Goal: Information Seeking & Learning: Check status

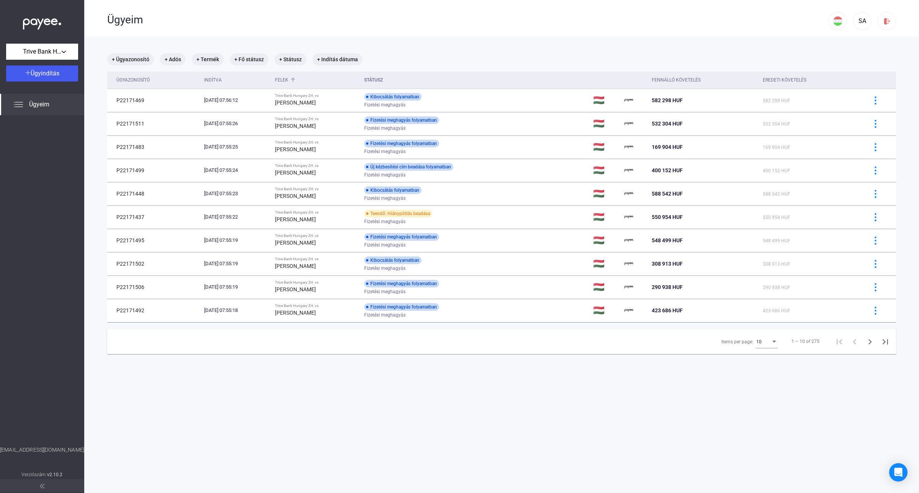
click at [288, 77] on div "Felek" at bounding box center [281, 79] width 13 height 9
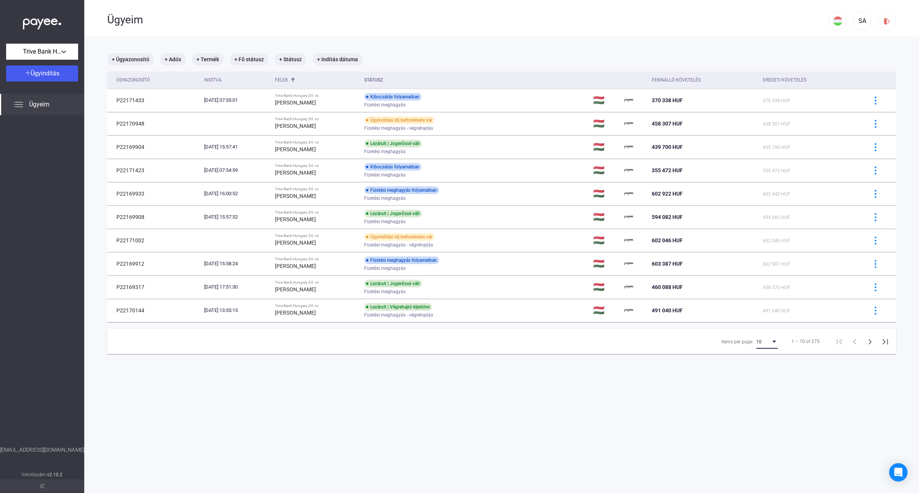
click at [756, 341] on div "10" at bounding box center [763, 341] width 15 height 9
click at [756, 360] on span "25" at bounding box center [760, 356] width 21 height 9
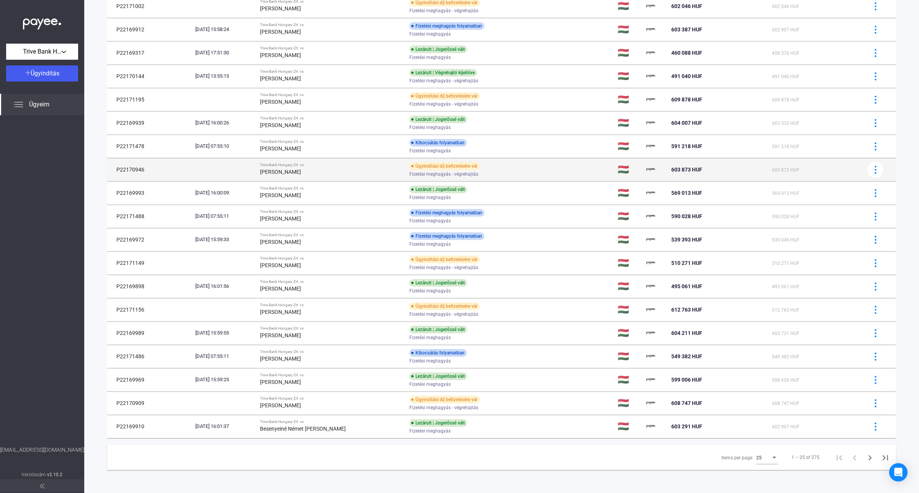
scroll to position [236, 0]
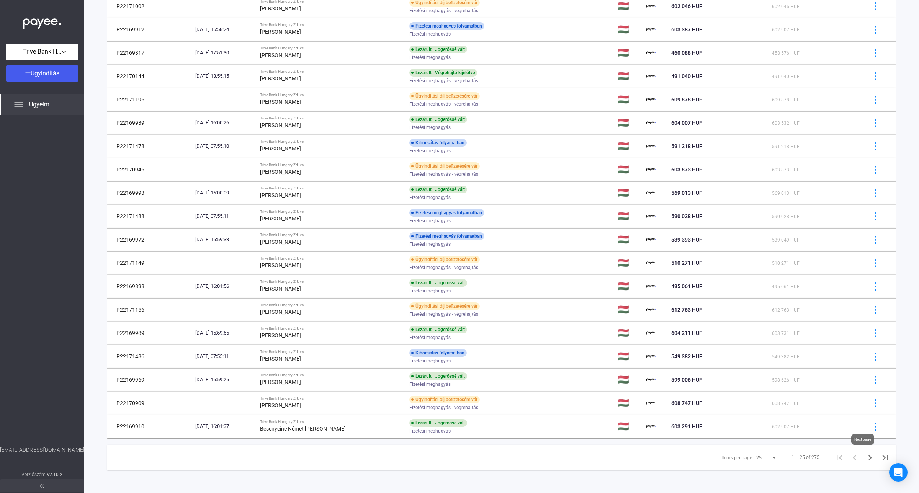
click at [864, 459] on icon "Next page" at bounding box center [869, 457] width 11 height 11
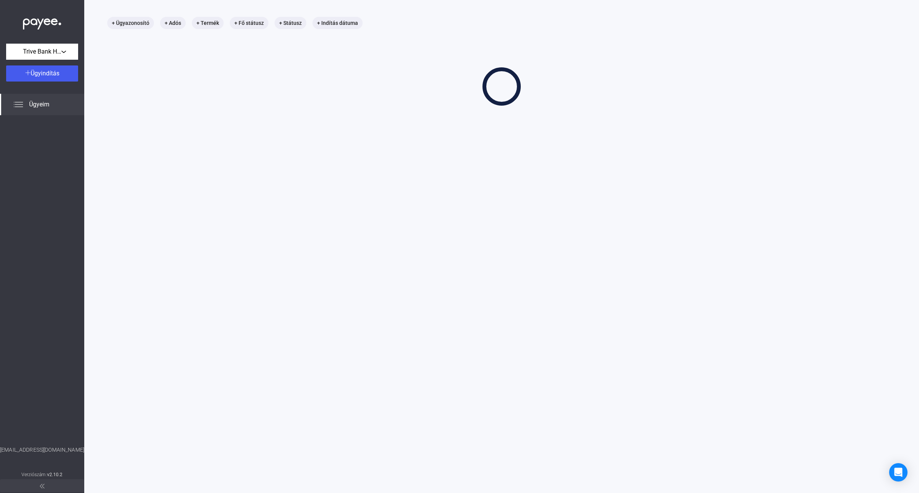
scroll to position [36, 0]
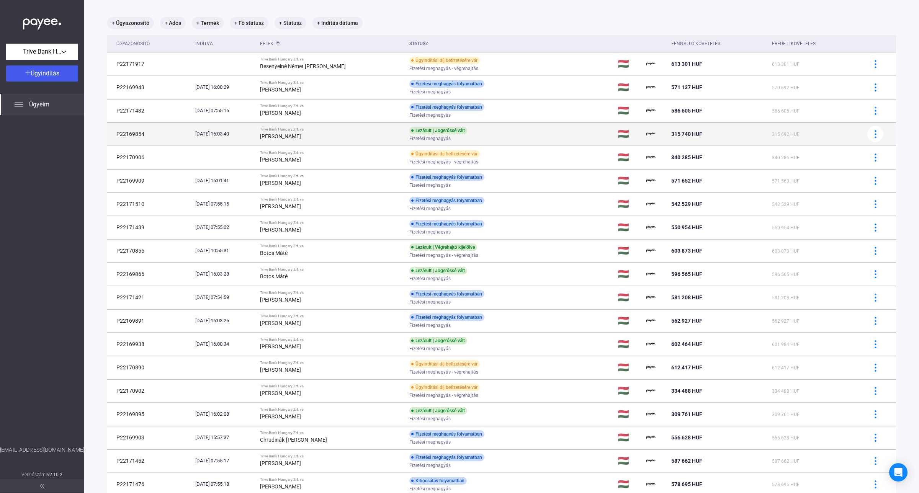
click at [342, 137] on div "[PERSON_NAME]" at bounding box center [331, 136] width 143 height 9
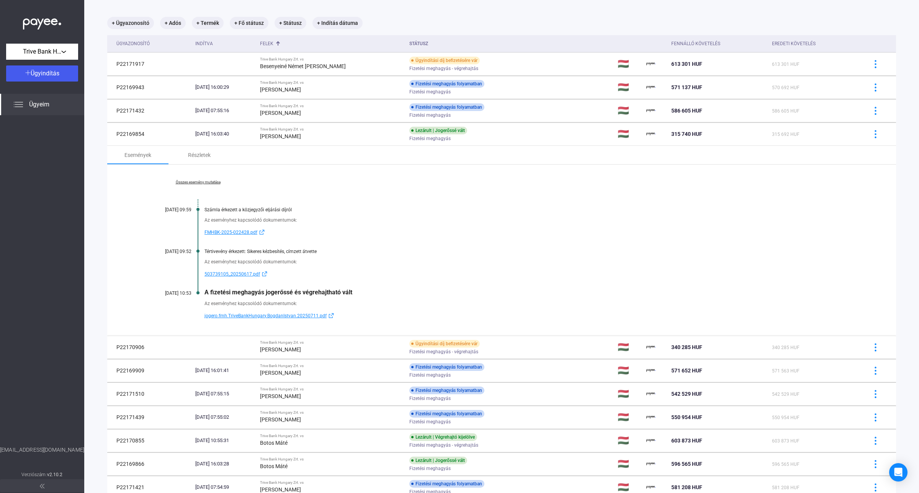
click at [185, 178] on div "Összes esemény mutatása [DATE] 09:59 Számla érkezett a közjegyzői eljárási díjr…" at bounding box center [501, 250] width 789 height 171
click at [209, 180] on link "Összes esemény mutatása" at bounding box center [197, 182] width 105 height 5
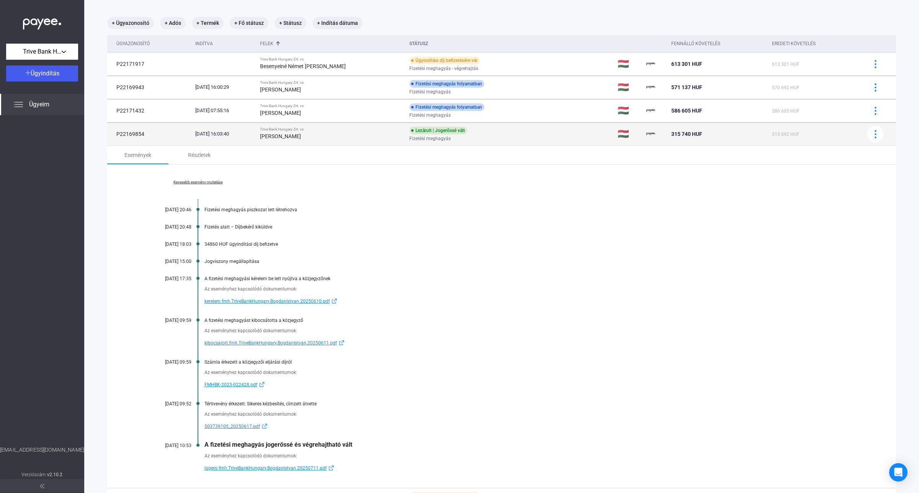
click at [362, 137] on div "[PERSON_NAME]" at bounding box center [331, 136] width 143 height 9
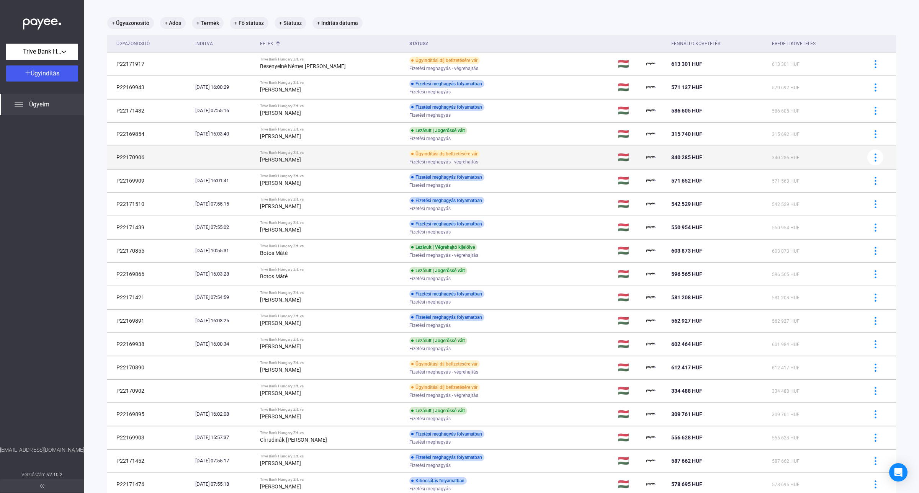
click at [337, 163] on div "[PERSON_NAME]" at bounding box center [331, 159] width 143 height 9
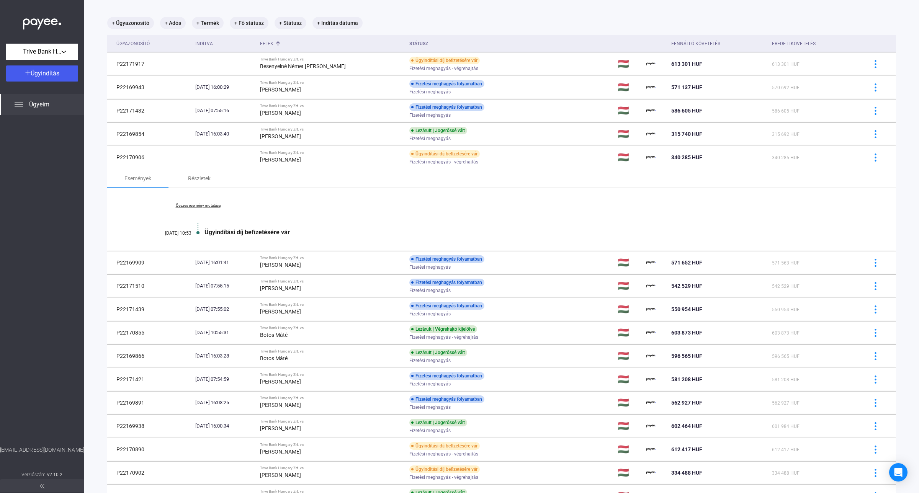
click at [194, 203] on link "Összes esemény mutatása" at bounding box center [197, 205] width 105 height 5
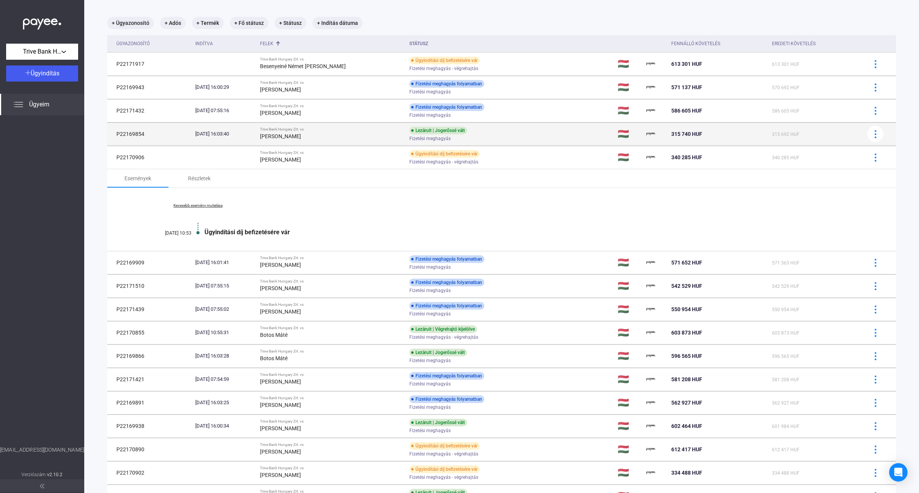
click at [352, 134] on div "[PERSON_NAME]" at bounding box center [331, 136] width 143 height 9
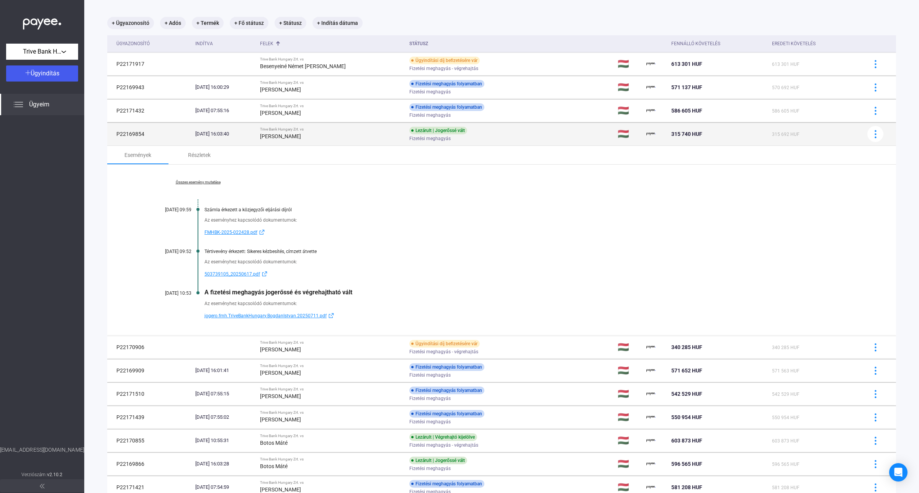
click at [346, 136] on div "[PERSON_NAME]" at bounding box center [331, 136] width 143 height 9
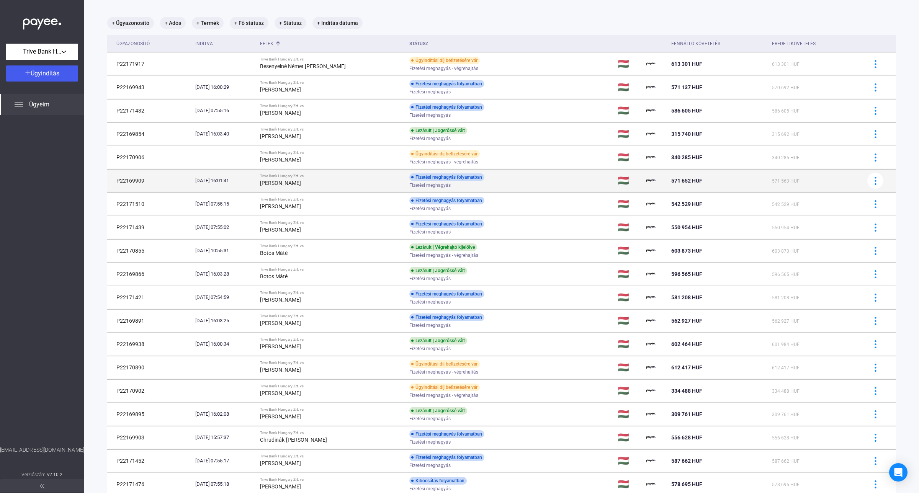
click at [327, 180] on div "[PERSON_NAME]" at bounding box center [331, 182] width 143 height 9
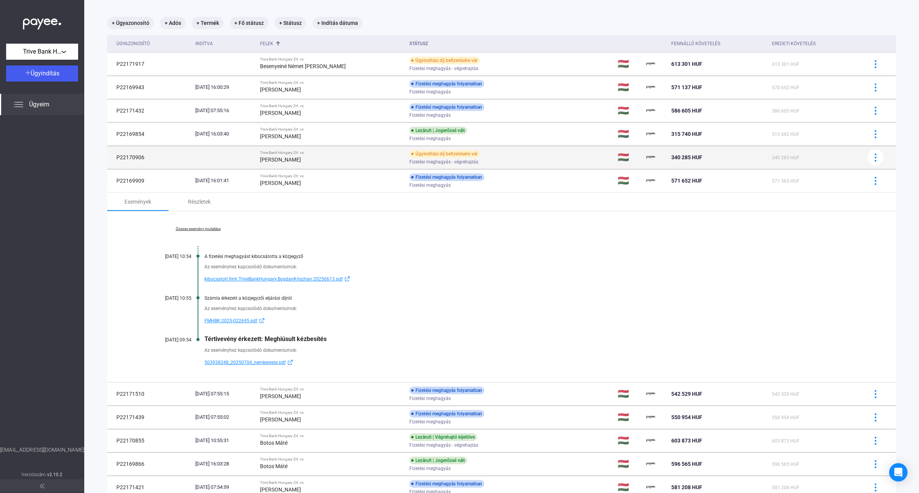
click at [300, 158] on strong "[PERSON_NAME]" at bounding box center [280, 160] width 41 height 6
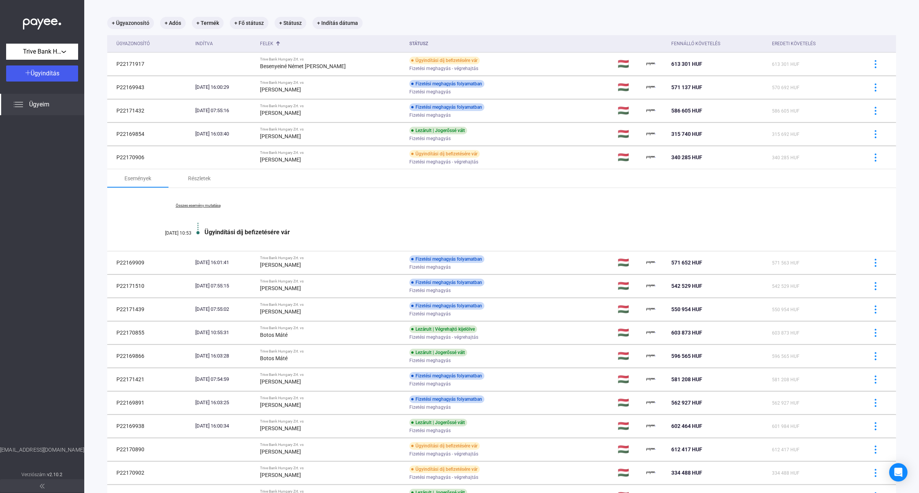
click at [203, 205] on link "Összes esemény mutatása" at bounding box center [197, 205] width 105 height 5
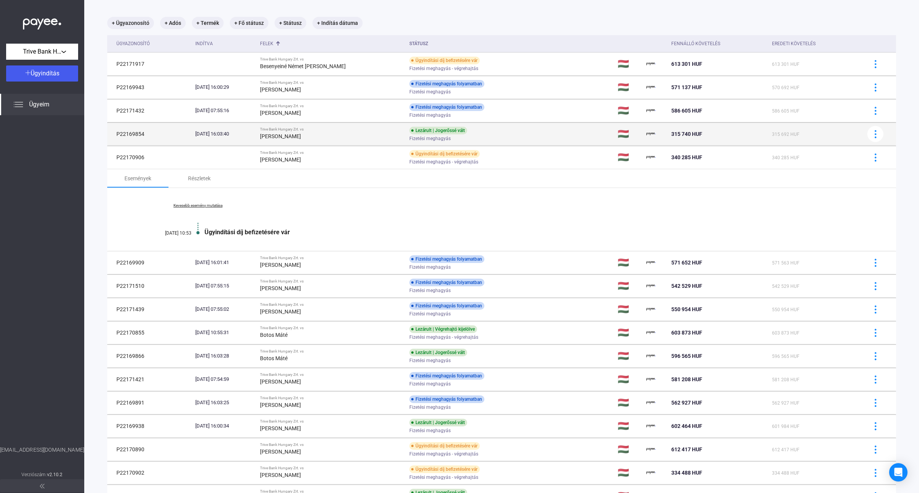
click at [322, 131] on div "Trive Bank Hungary Zrt. vs" at bounding box center [331, 129] width 143 height 5
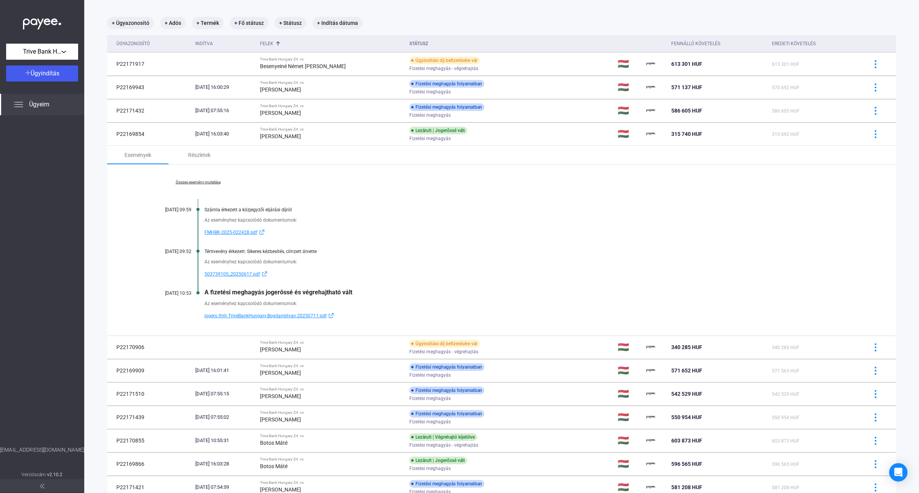
click at [210, 178] on div "Összes esemény mutatása [DATE] 09:59 Számla érkezett a közjegyzői eljárási díjr…" at bounding box center [501, 250] width 789 height 171
click at [210, 180] on link "Összes esemény mutatása" at bounding box center [197, 182] width 105 height 5
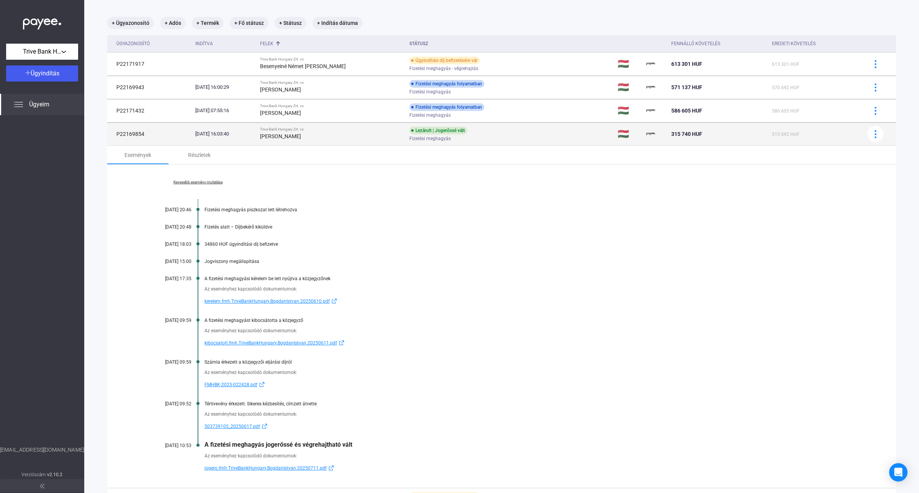
click at [253, 142] on td "[DATE] 16:03:40" at bounding box center [224, 133] width 65 height 23
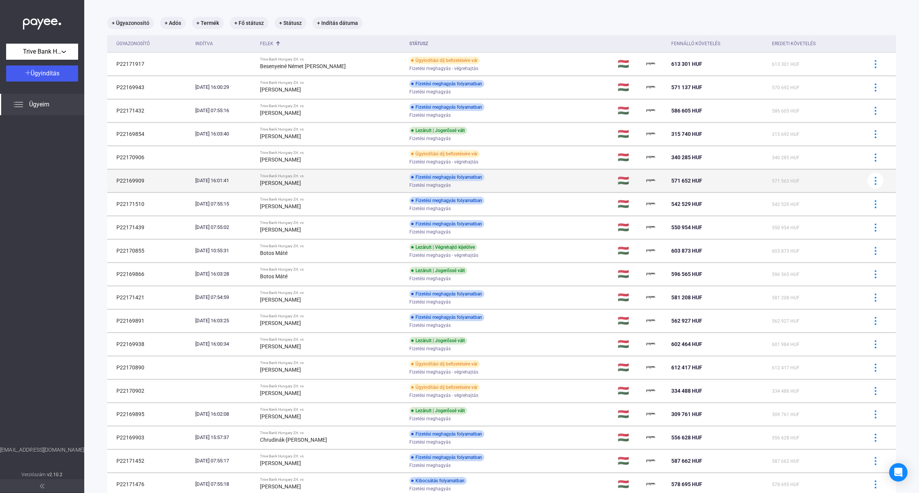
click at [280, 183] on td "Trive Bank Hungary Zrt. vs [PERSON_NAME]" at bounding box center [331, 180] width 149 height 23
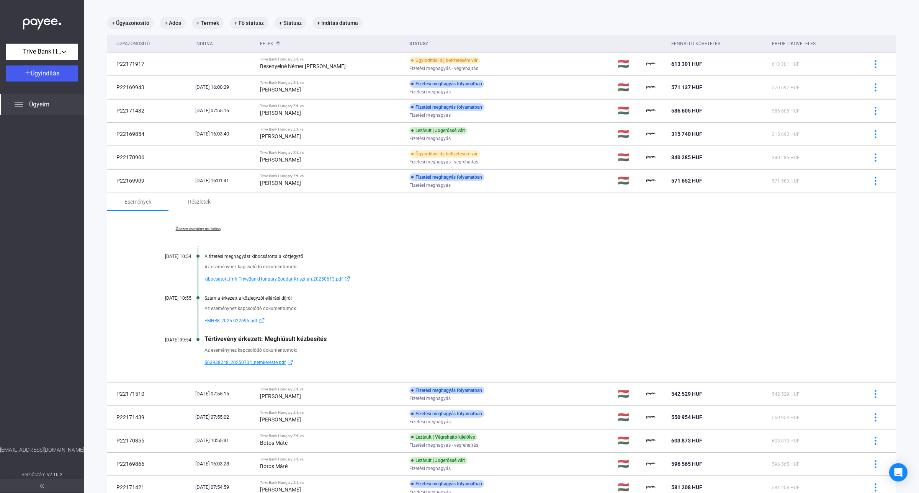
click at [200, 229] on link "Összes esemény mutatása" at bounding box center [197, 229] width 105 height 5
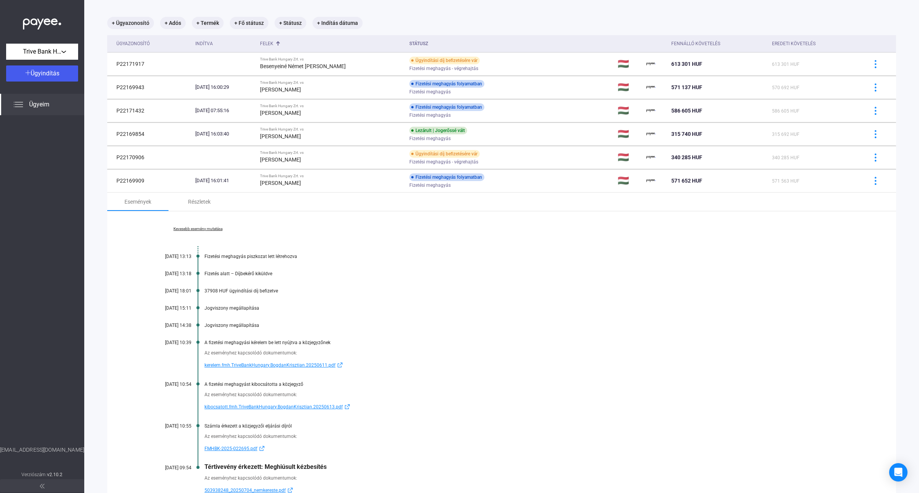
scroll to position [84, 0]
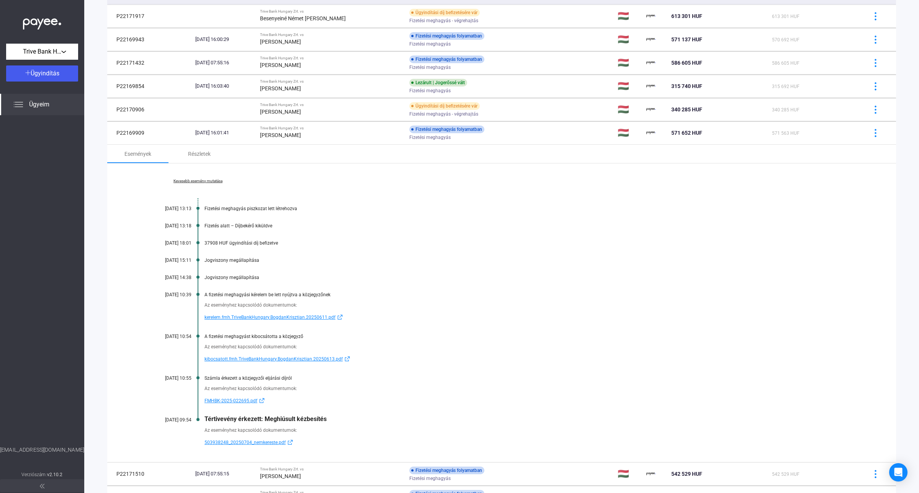
click at [253, 444] on span "503938248_20250704_nemkereste.pdf" at bounding box center [244, 442] width 81 height 9
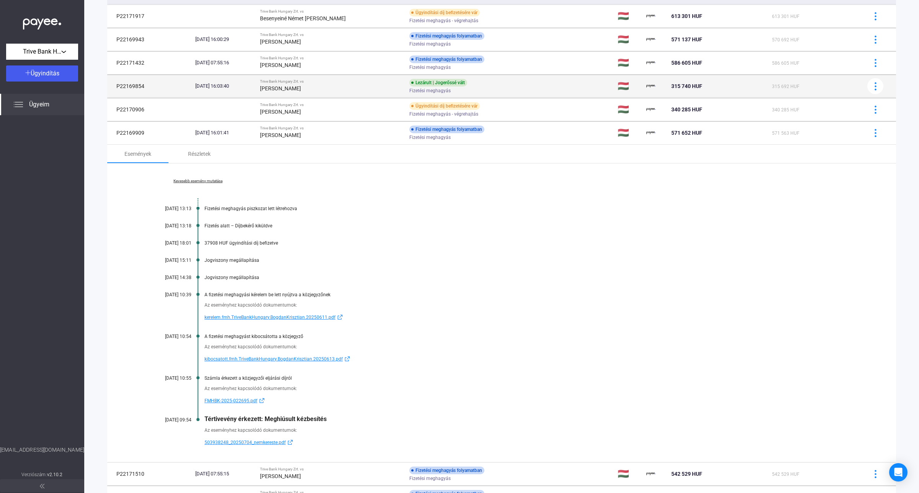
click at [348, 91] on div "[PERSON_NAME]" at bounding box center [331, 88] width 143 height 9
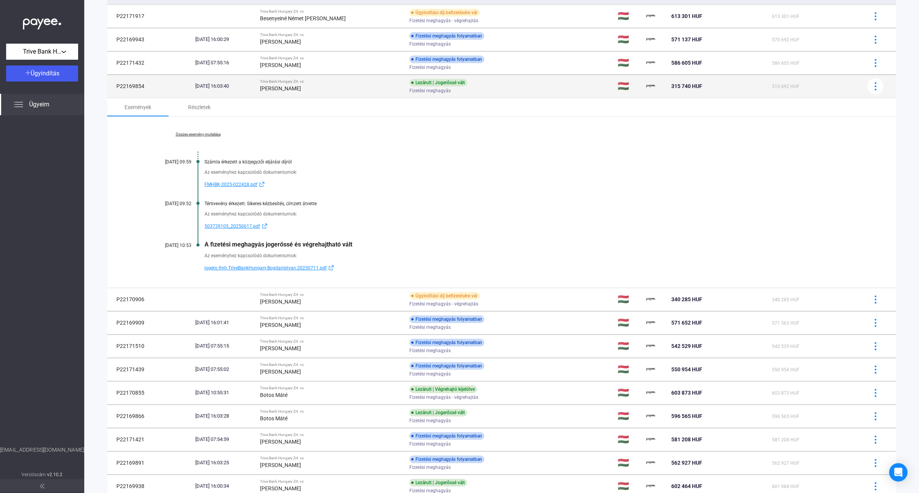
click at [348, 91] on div "[PERSON_NAME]" at bounding box center [331, 88] width 143 height 9
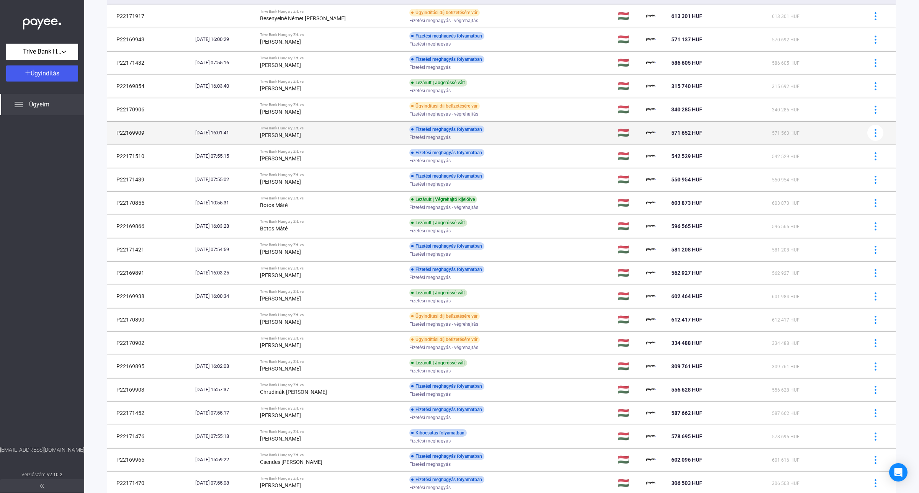
click at [335, 137] on div "[PERSON_NAME]" at bounding box center [331, 135] width 143 height 9
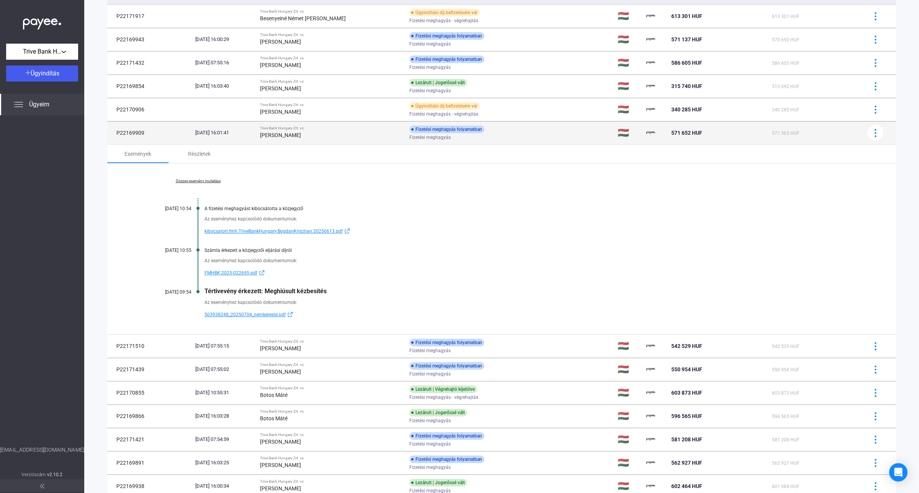
click at [301, 137] on strong "[PERSON_NAME]" at bounding box center [280, 135] width 41 height 6
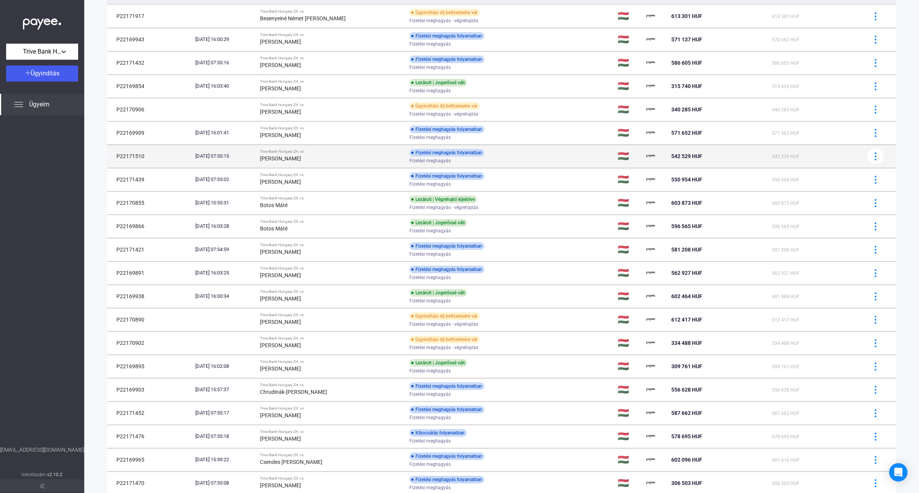
click at [301, 159] on strong "[PERSON_NAME]" at bounding box center [280, 158] width 41 height 6
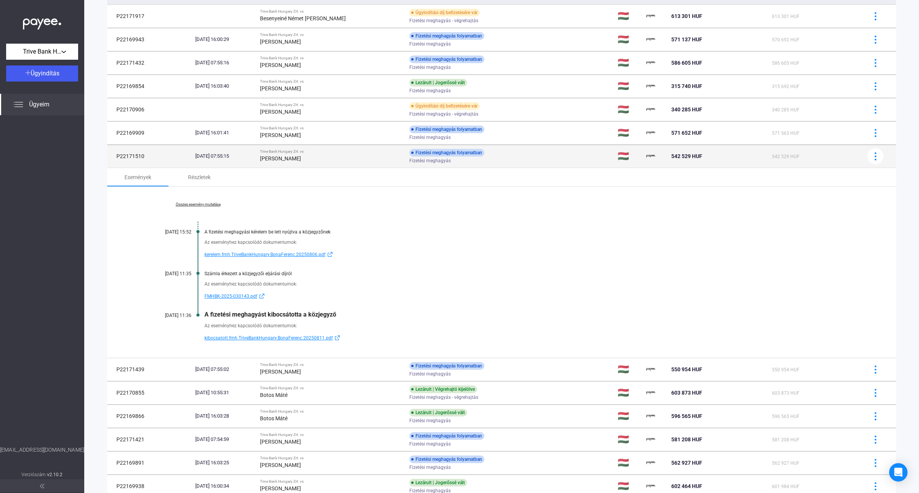
click at [301, 163] on div "[PERSON_NAME]" at bounding box center [331, 158] width 143 height 9
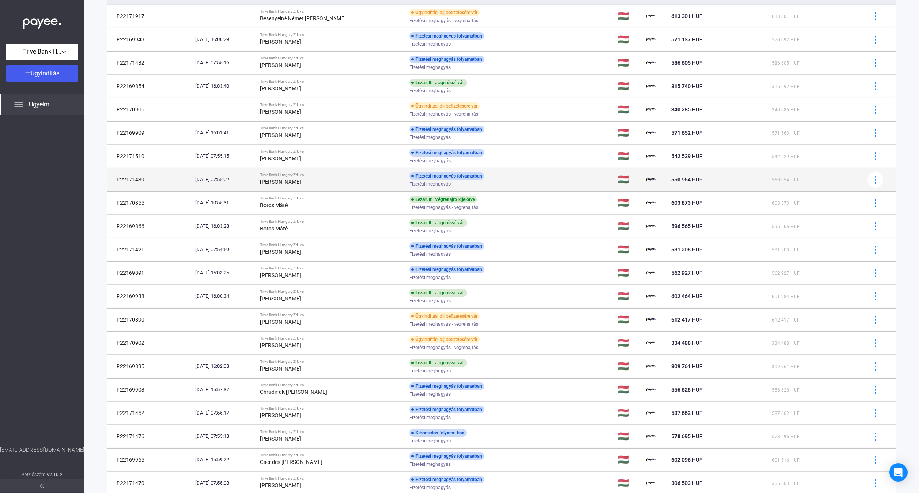
click at [301, 184] on strong "[PERSON_NAME]" at bounding box center [280, 182] width 41 height 6
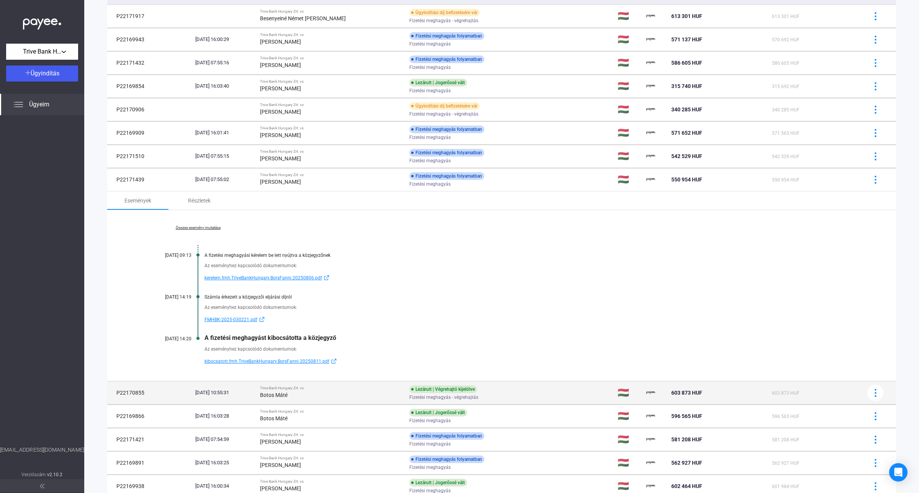
click at [314, 391] on div "Botos Máté" at bounding box center [331, 394] width 143 height 9
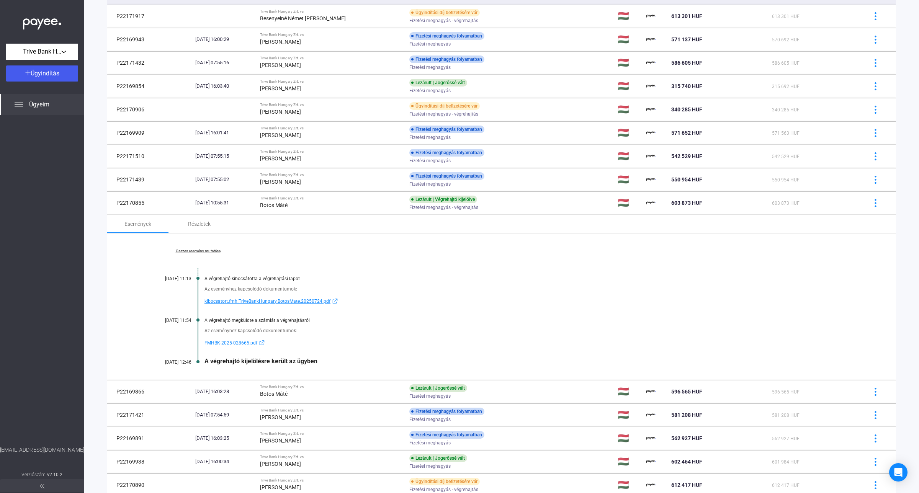
click at [207, 251] on link "Összes esemény mutatása" at bounding box center [197, 251] width 105 height 5
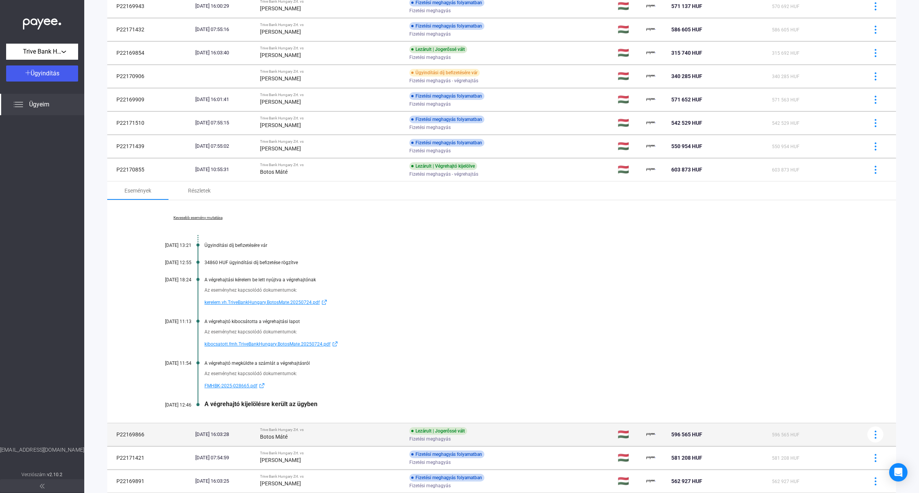
scroll to position [132, 0]
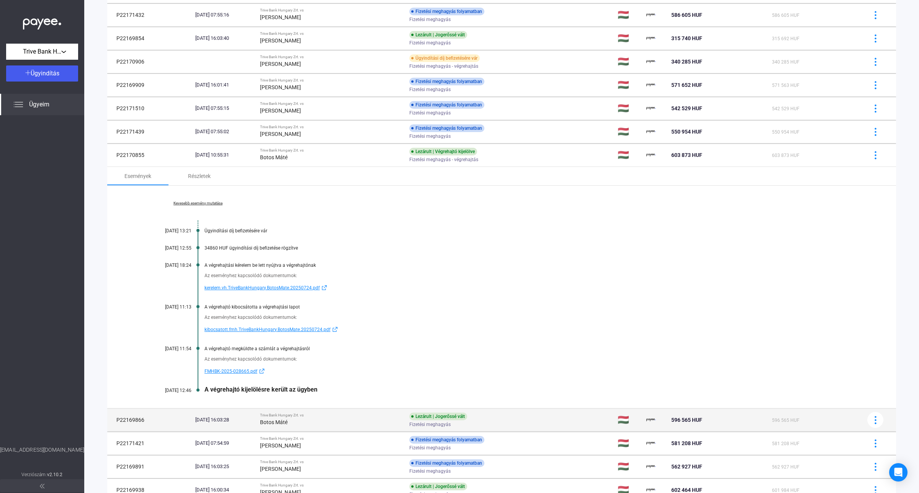
click at [358, 427] on div "Botos Máté" at bounding box center [331, 422] width 143 height 9
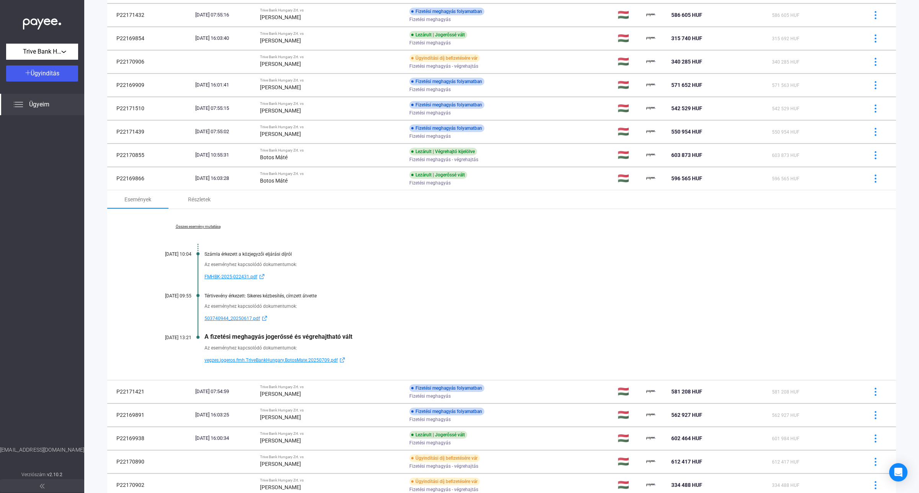
click at [190, 228] on link "Összes esemény mutatása" at bounding box center [197, 226] width 105 height 5
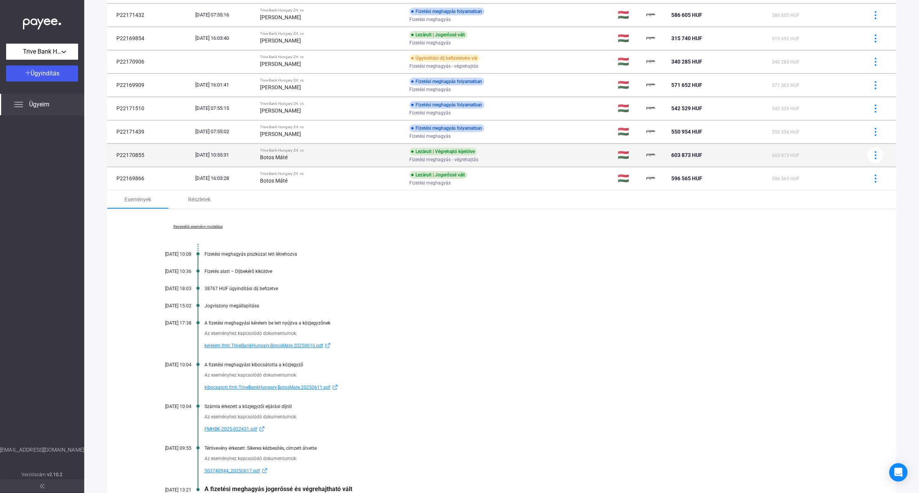
click at [309, 161] on div "Botos Máté" at bounding box center [331, 157] width 143 height 9
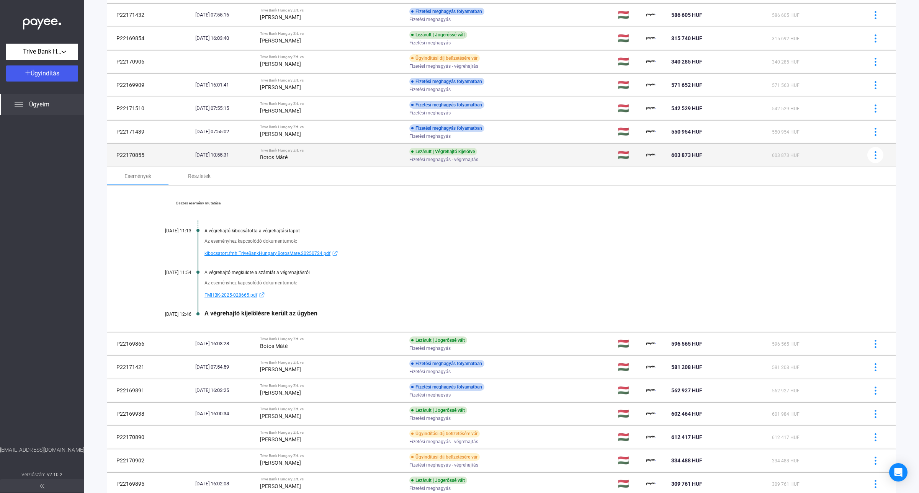
drag, startPoint x: 145, startPoint y: 155, endPoint x: 115, endPoint y: 155, distance: 30.2
click at [115, 155] on td "P22170855" at bounding box center [149, 155] width 85 height 23
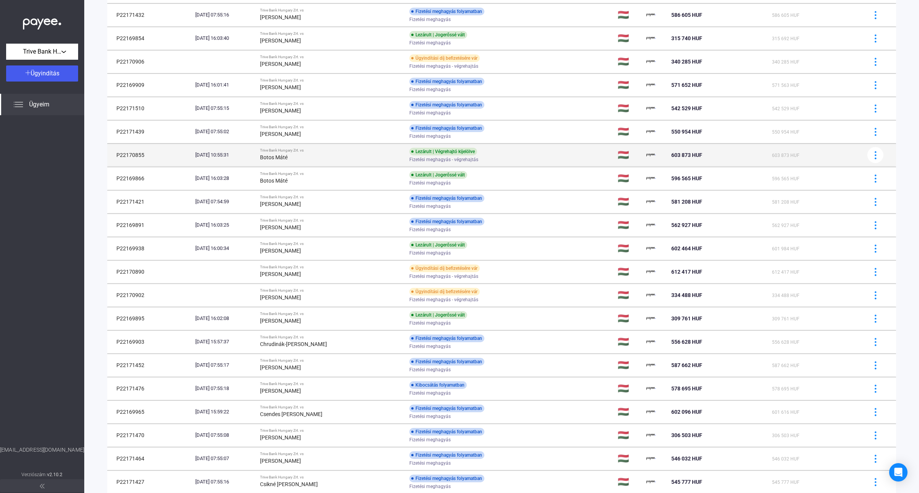
copy td "P22170855"
click at [287, 158] on strong "Botos Máté" at bounding box center [274, 157] width 28 height 6
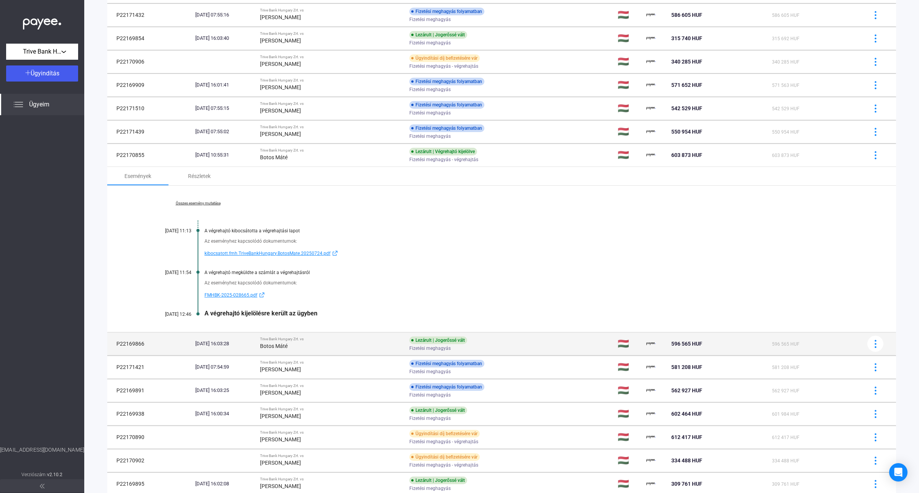
click at [287, 346] on strong "Botos Máté" at bounding box center [274, 346] width 28 height 6
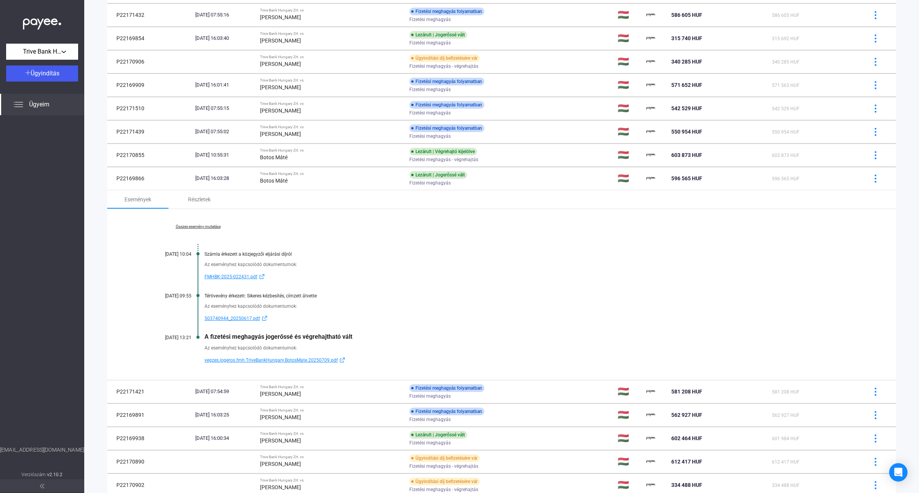
click at [243, 318] on span "503740944_20250617.pdf" at bounding box center [232, 318] width 56 height 9
click at [257, 160] on td "[DATE] 10:55:31" at bounding box center [224, 155] width 65 height 23
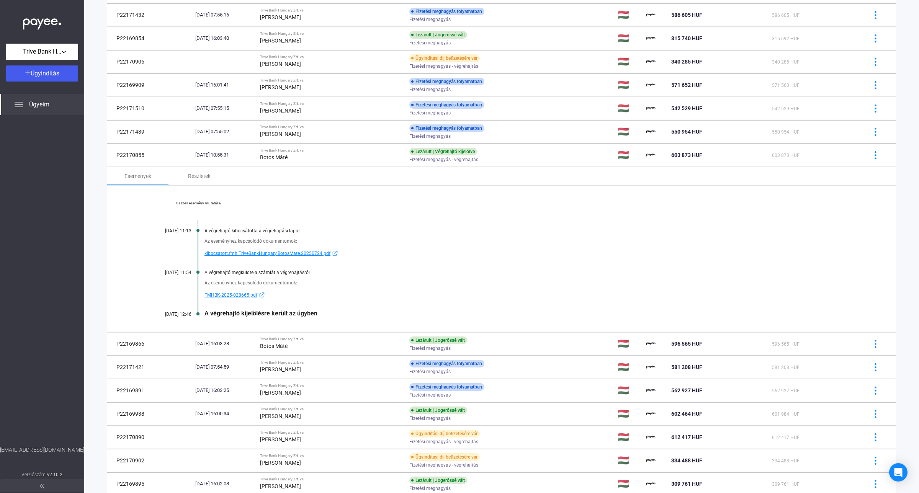
click at [204, 205] on link "Összes esemény mutatása" at bounding box center [197, 203] width 105 height 5
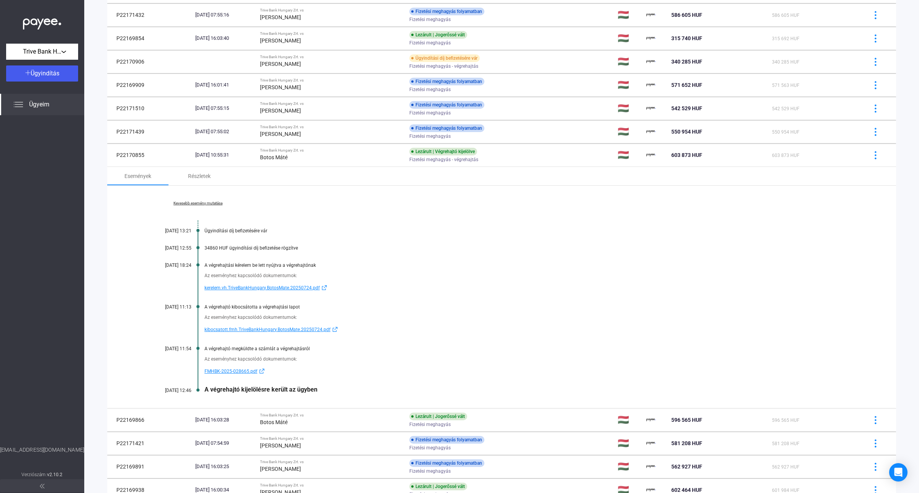
click at [280, 331] on span "kibocsatott.fmh.TriveBankHungary.BotosMate.20250724.pdf" at bounding box center [267, 329] width 126 height 9
click at [245, 371] on span "FMHBK-2025-028665.pdf" at bounding box center [230, 371] width 53 height 9
click at [255, 332] on span "kibocsatott.fmh.TriveBankHungary.BotosMate.20250724.pdf" at bounding box center [267, 329] width 126 height 9
click at [345, 161] on div "Botos Máté" at bounding box center [331, 157] width 143 height 9
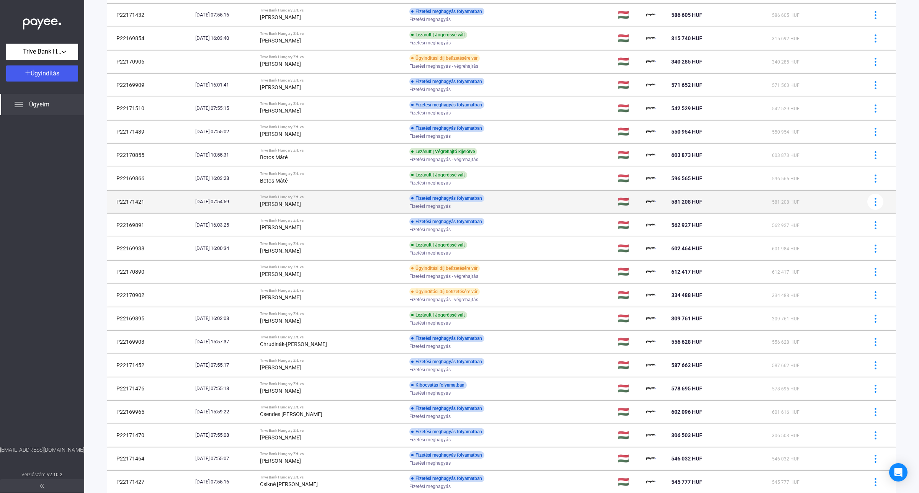
click at [326, 203] on div "[PERSON_NAME]" at bounding box center [331, 203] width 143 height 9
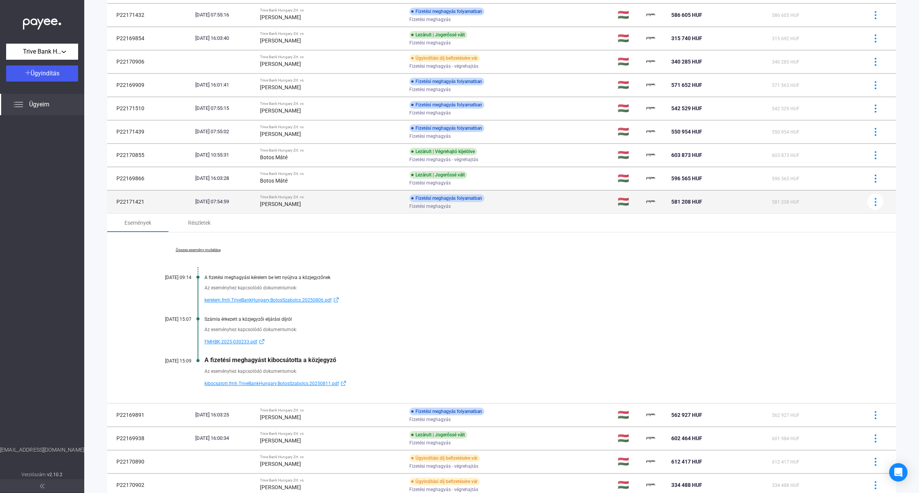
click at [412, 207] on span "Fizetési meghagyás" at bounding box center [429, 206] width 41 height 9
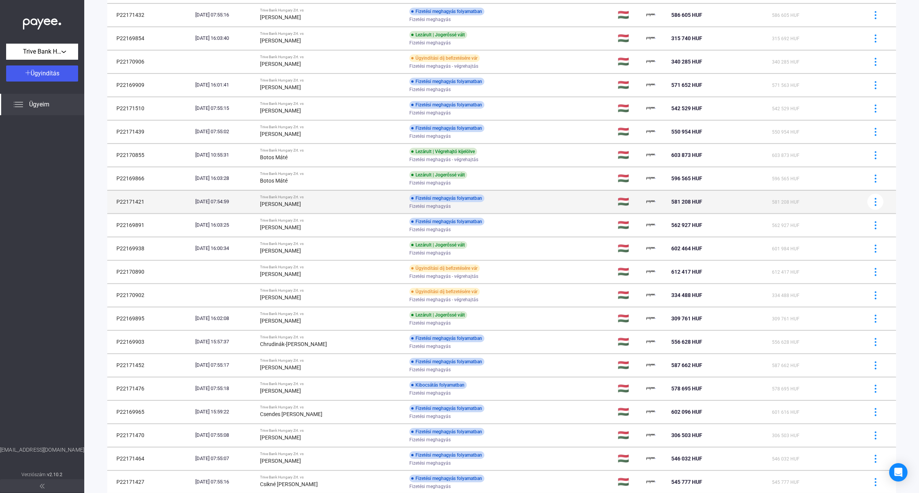
click at [412, 207] on span "Fizetési meghagyás" at bounding box center [429, 206] width 41 height 9
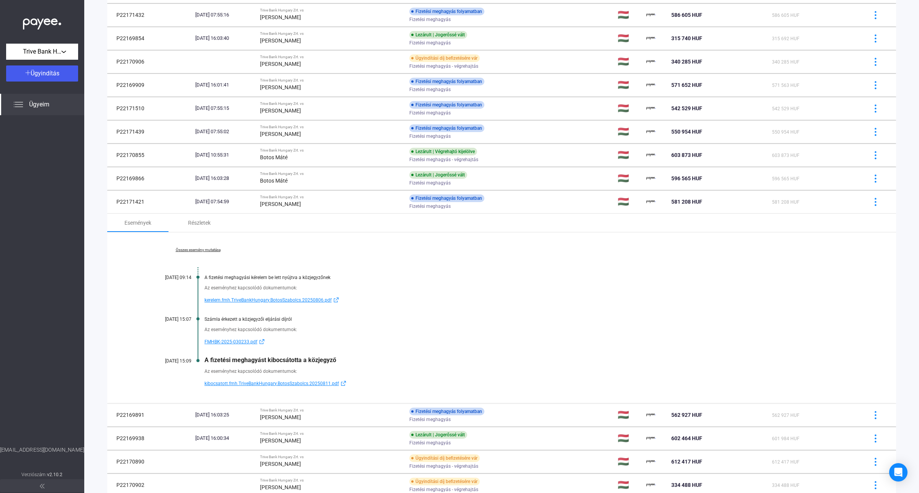
click at [234, 387] on span "kibocsatott.fmh.TriveBankHungary.BotosSzabolcs.20250811.pdf" at bounding box center [271, 383] width 134 height 9
click at [299, 202] on strong "[PERSON_NAME]" at bounding box center [280, 204] width 41 height 6
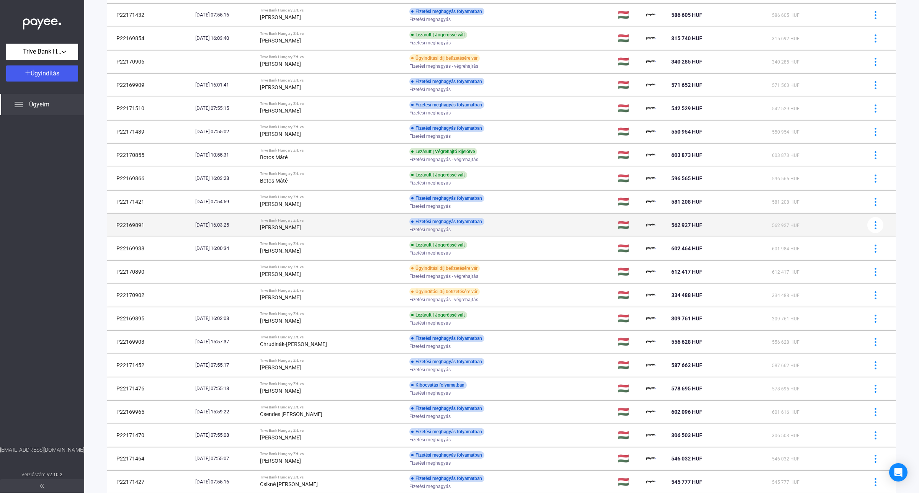
click at [301, 230] on strong "[PERSON_NAME]" at bounding box center [280, 227] width 41 height 6
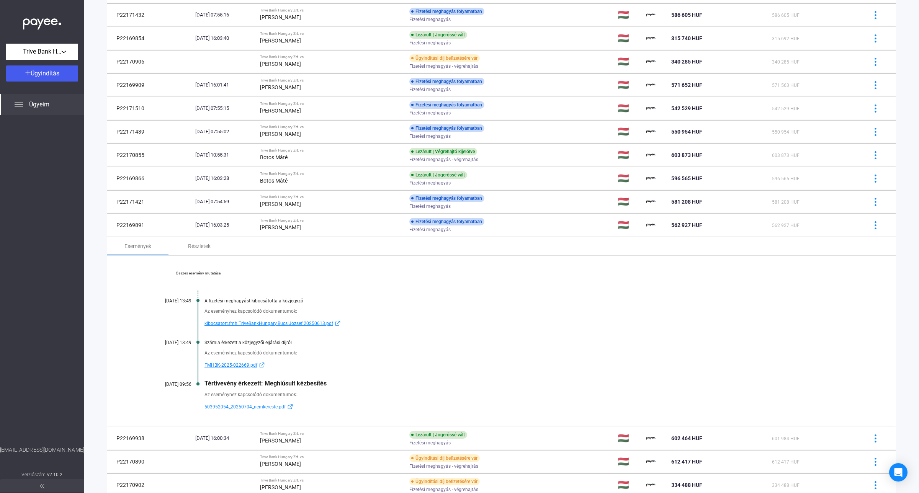
click at [199, 272] on link "Összes esemény mutatása" at bounding box center [197, 273] width 105 height 5
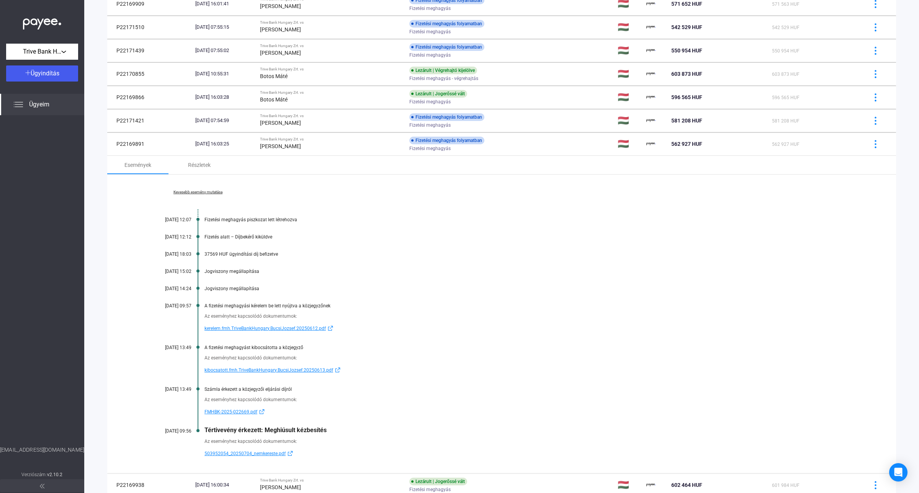
scroll to position [228, 0]
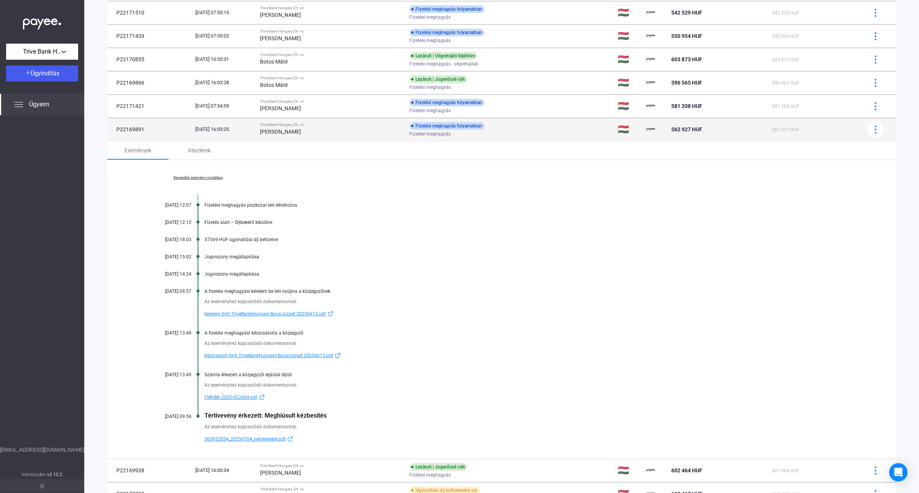
click at [301, 134] on strong "[PERSON_NAME]" at bounding box center [280, 132] width 41 height 6
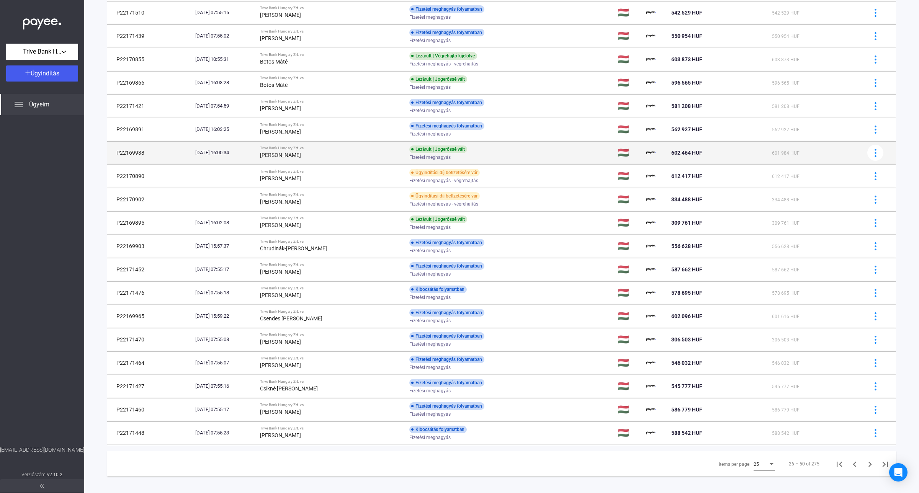
click at [315, 151] on div "[PERSON_NAME]" at bounding box center [331, 154] width 143 height 9
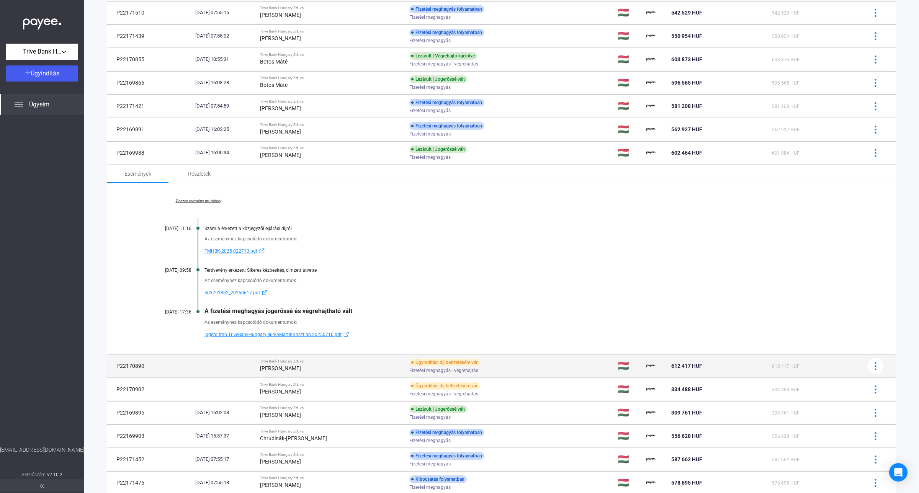
click at [301, 366] on strong "[PERSON_NAME]" at bounding box center [280, 368] width 41 height 6
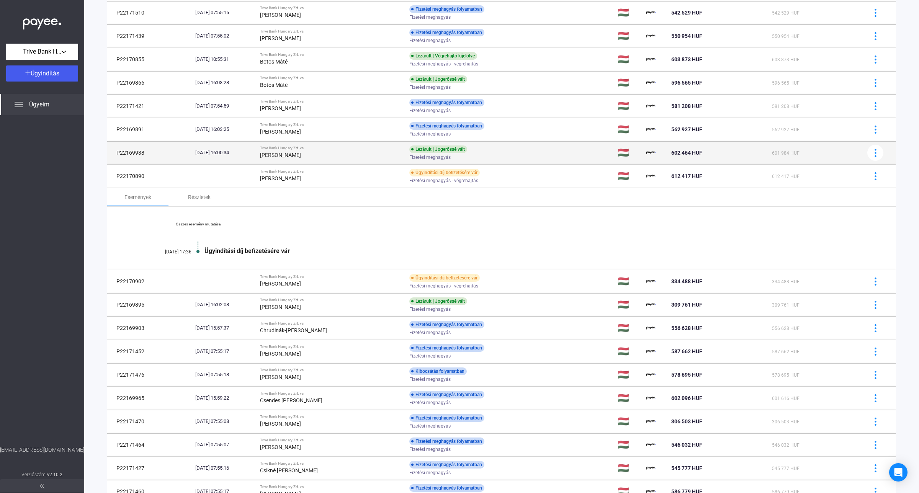
click at [301, 156] on strong "[PERSON_NAME]" at bounding box center [280, 155] width 41 height 6
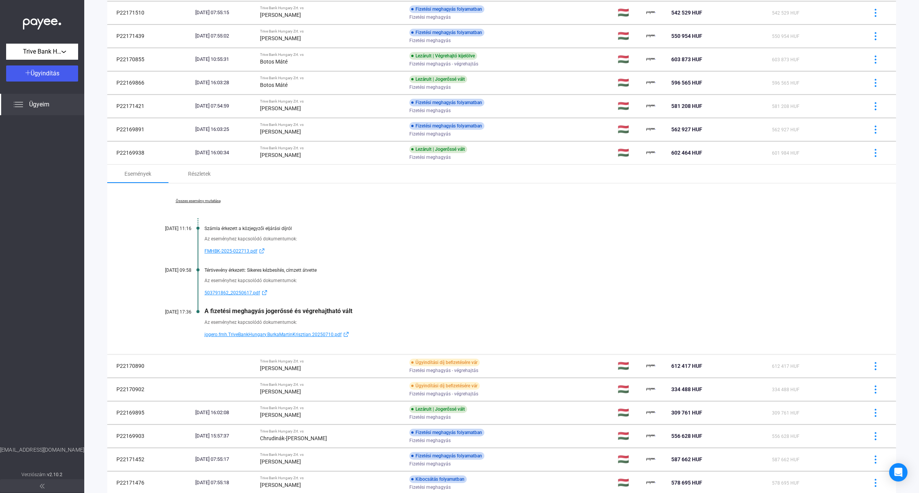
click at [178, 199] on link "Összes esemény mutatása" at bounding box center [197, 201] width 105 height 5
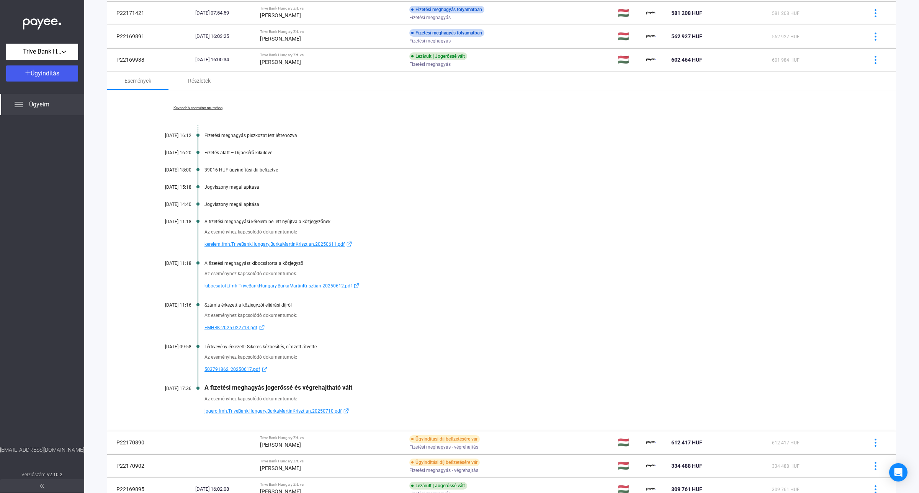
scroll to position [323, 0]
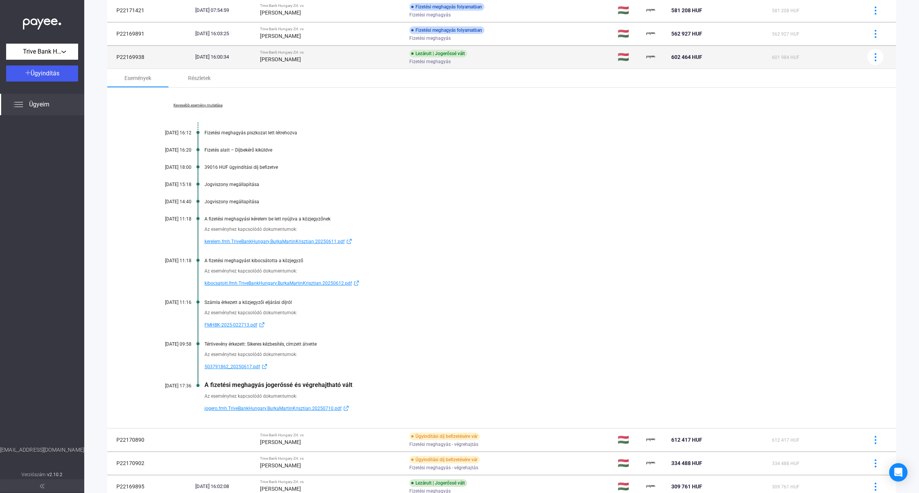
click at [194, 61] on td "[DATE] 16:00:34" at bounding box center [224, 57] width 65 height 23
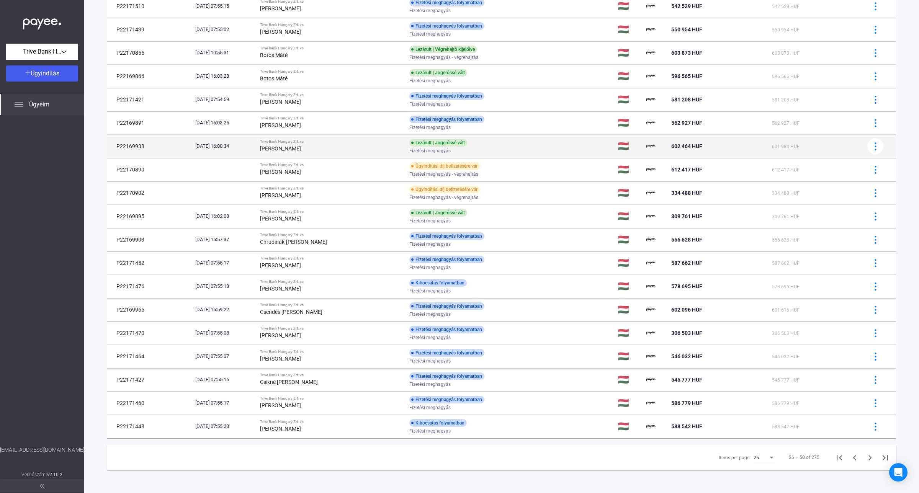
scroll to position [236, 0]
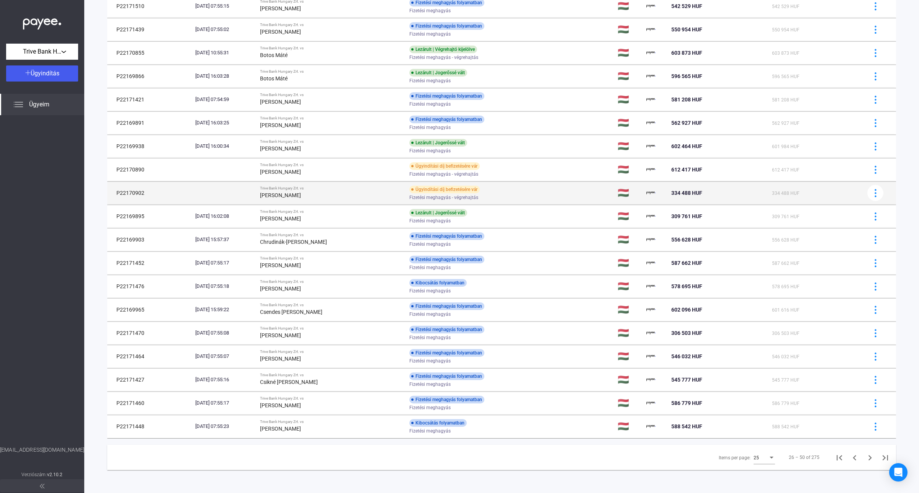
click at [301, 192] on strong "[PERSON_NAME]" at bounding box center [280, 195] width 41 height 6
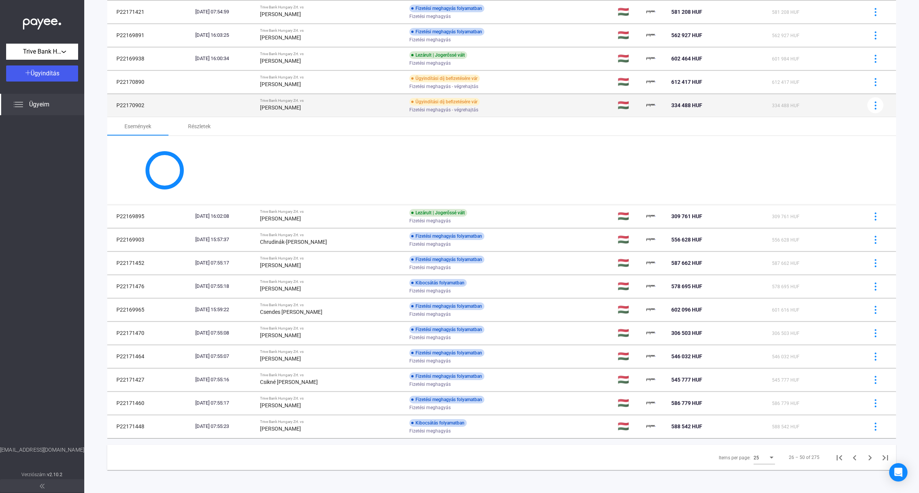
scroll to position [318, 0]
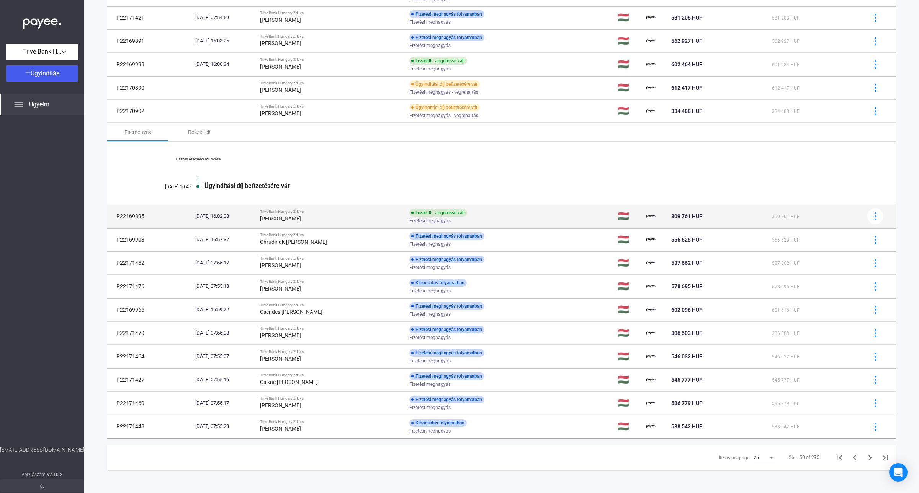
click at [304, 221] on div "[PERSON_NAME]" at bounding box center [331, 218] width 143 height 9
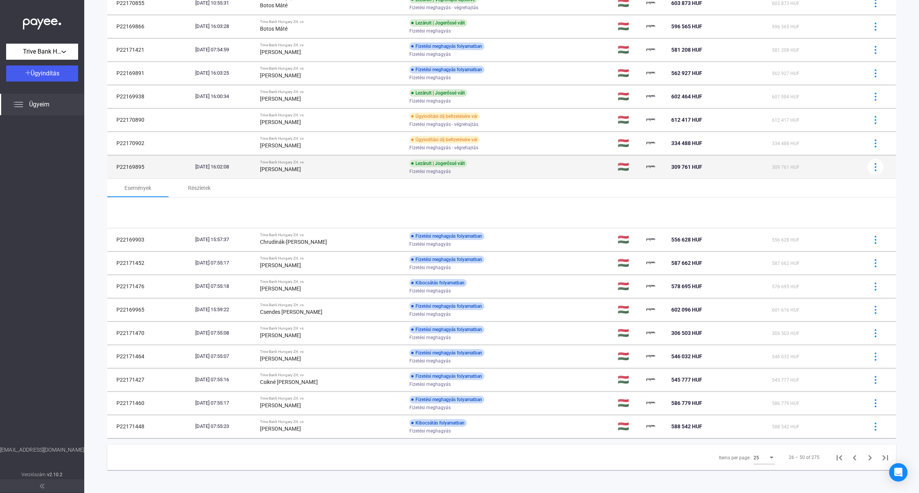
scroll to position [323, 0]
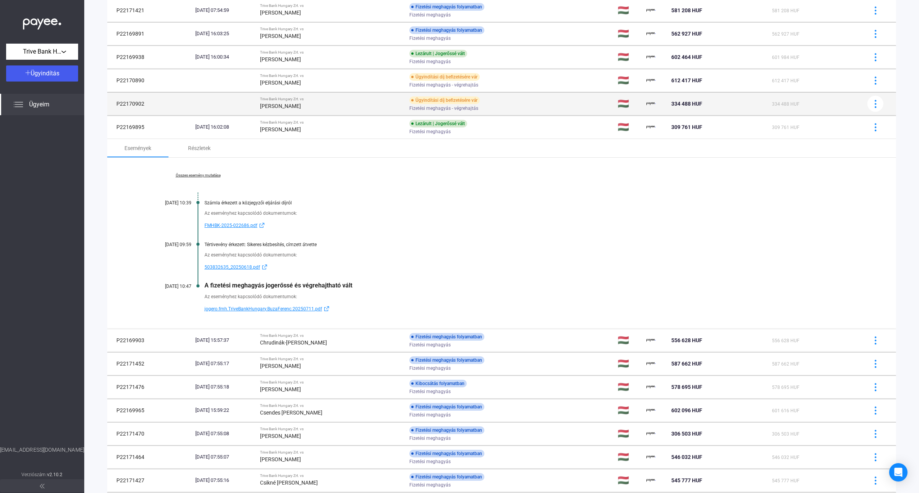
click at [323, 105] on div "[PERSON_NAME]" at bounding box center [331, 105] width 143 height 9
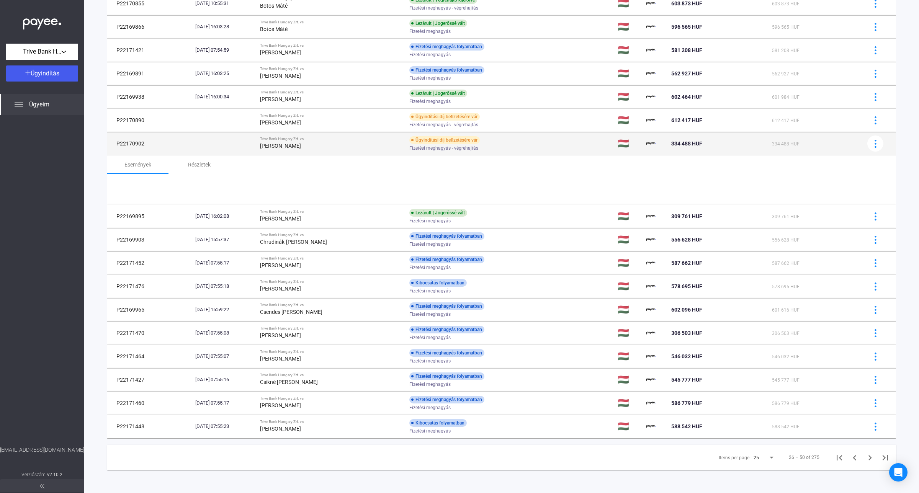
scroll to position [318, 0]
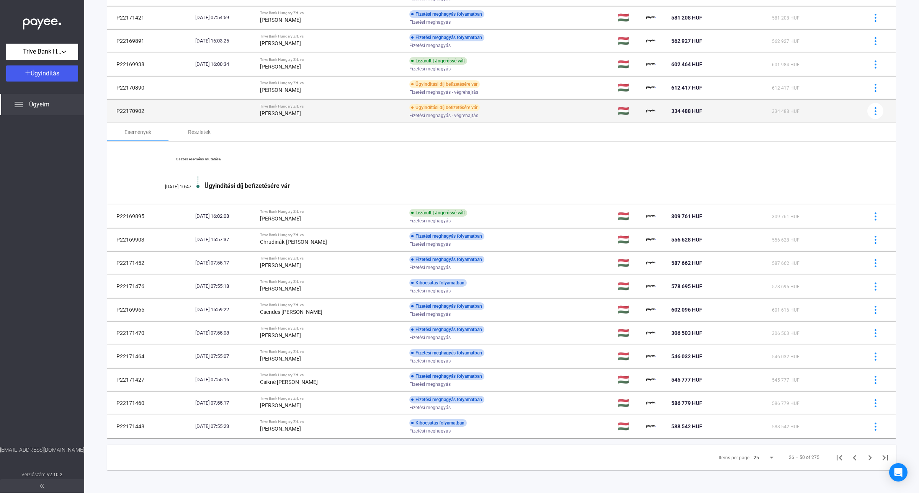
click at [318, 113] on div "[PERSON_NAME]" at bounding box center [331, 113] width 143 height 9
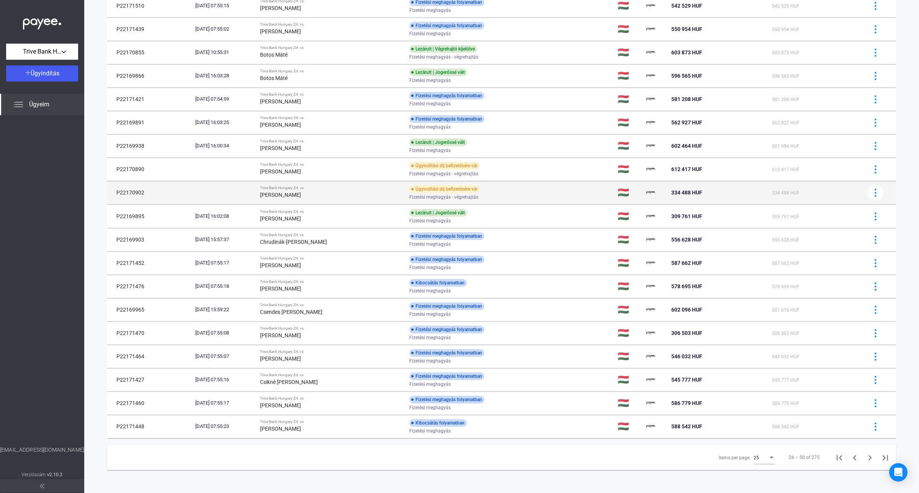
scroll to position [236, 0]
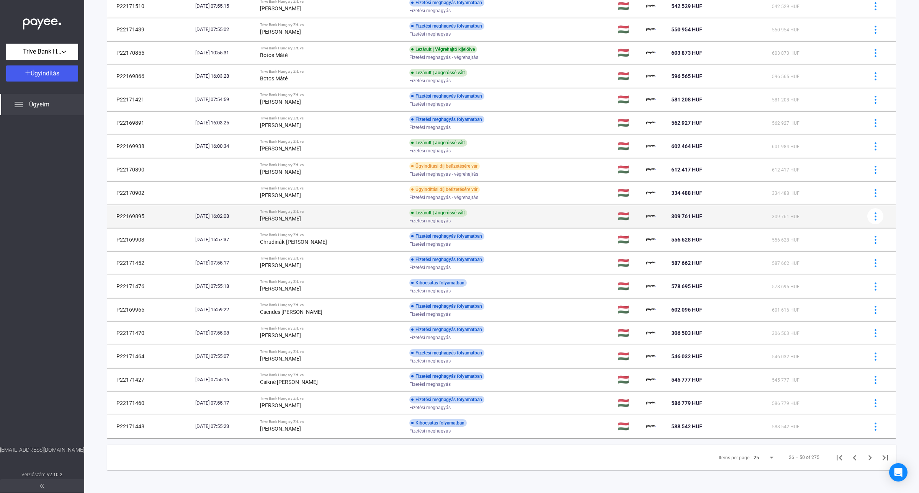
click at [309, 222] on td "Trive Bank Hungary Zrt. vs [PERSON_NAME]" at bounding box center [331, 216] width 149 height 23
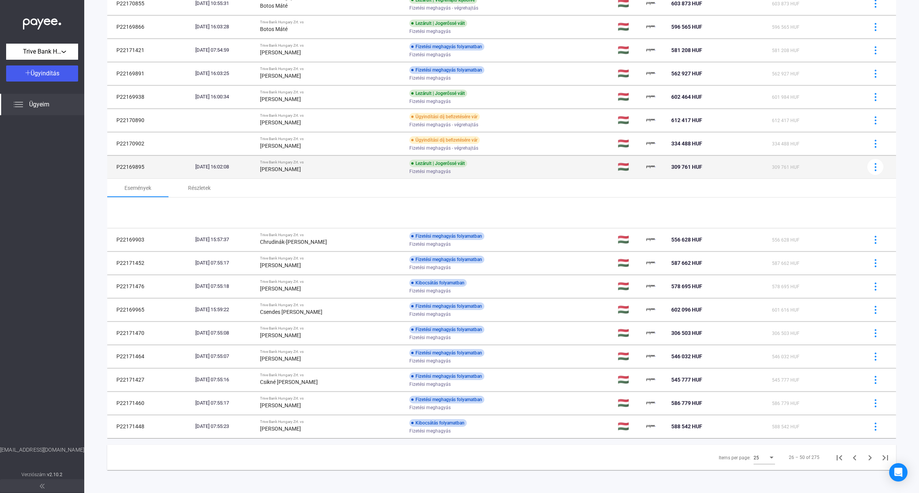
scroll to position [323, 0]
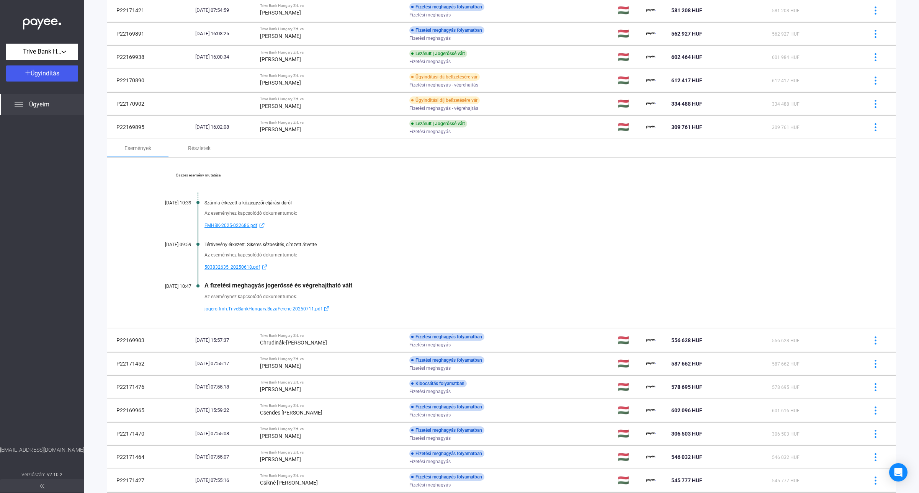
click at [203, 175] on link "Összes esemény mutatása" at bounding box center [197, 175] width 105 height 5
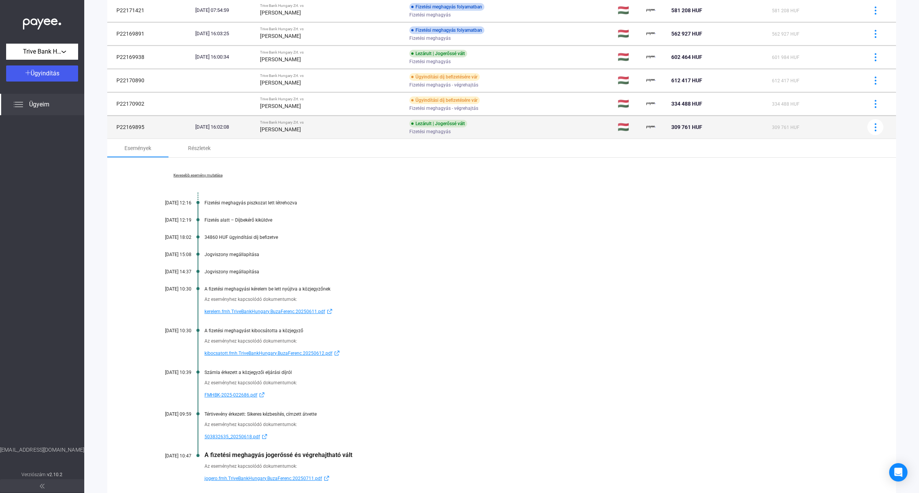
click at [343, 131] on div "[PERSON_NAME]" at bounding box center [331, 129] width 143 height 9
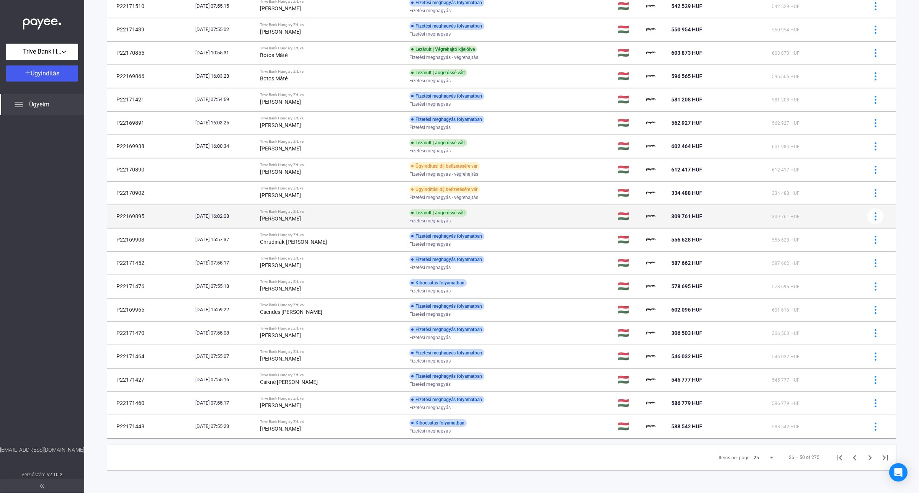
scroll to position [236, 0]
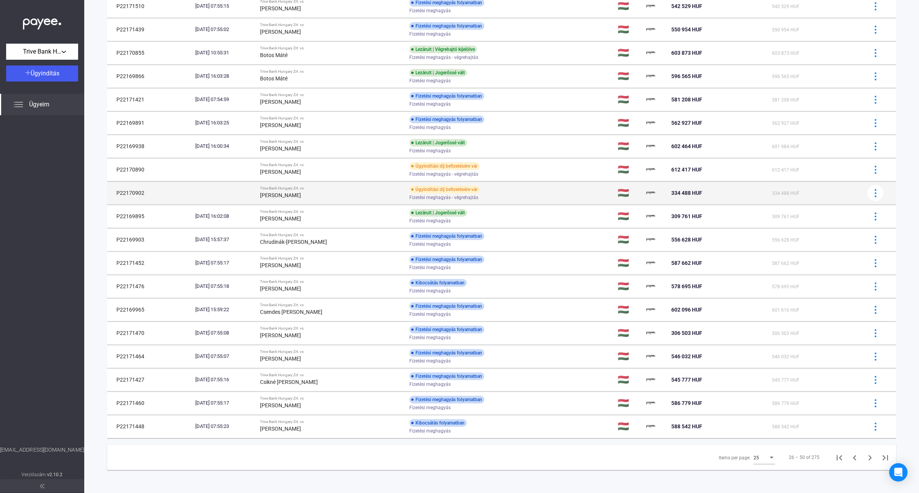
click at [314, 193] on div "[PERSON_NAME]" at bounding box center [331, 195] width 143 height 9
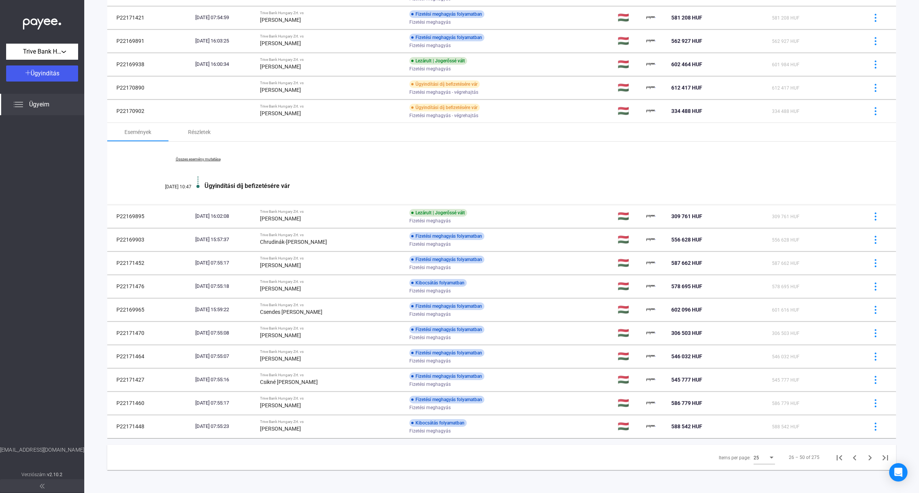
scroll to position [318, 0]
drag, startPoint x: 144, startPoint y: 110, endPoint x: 113, endPoint y: 109, distance: 31.0
click at [113, 109] on td "P22170902" at bounding box center [149, 111] width 85 height 23
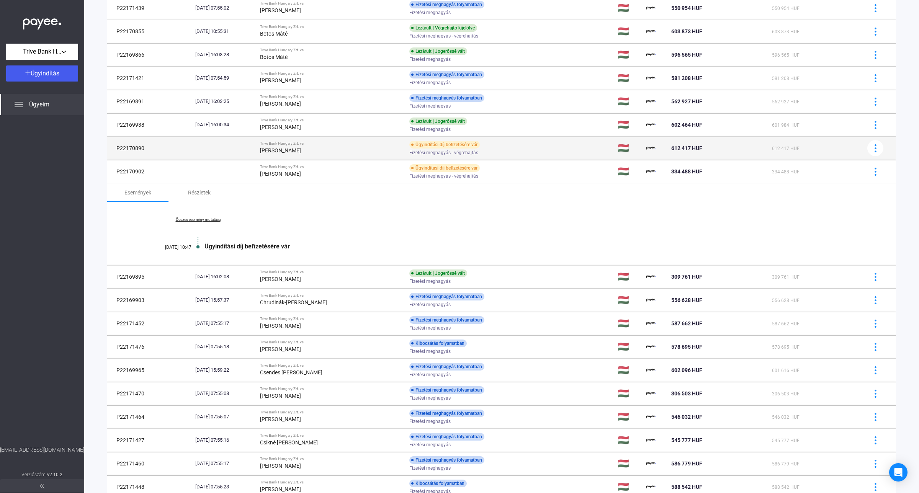
scroll to position [236, 0]
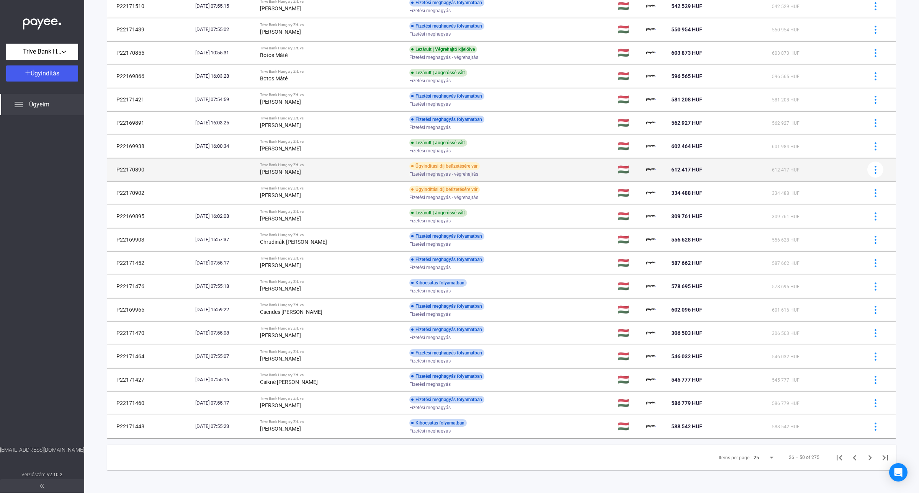
copy td "P22170902"
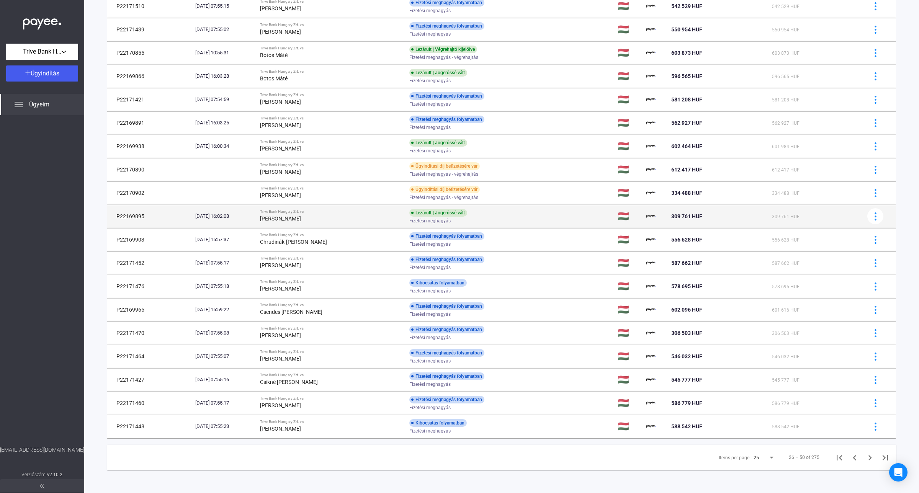
click at [315, 214] on div "[PERSON_NAME]" at bounding box center [331, 218] width 143 height 9
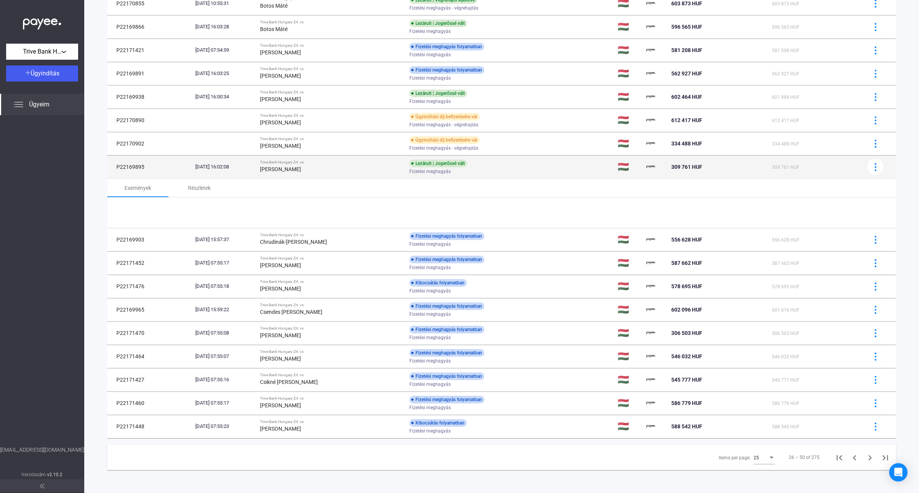
scroll to position [323, 0]
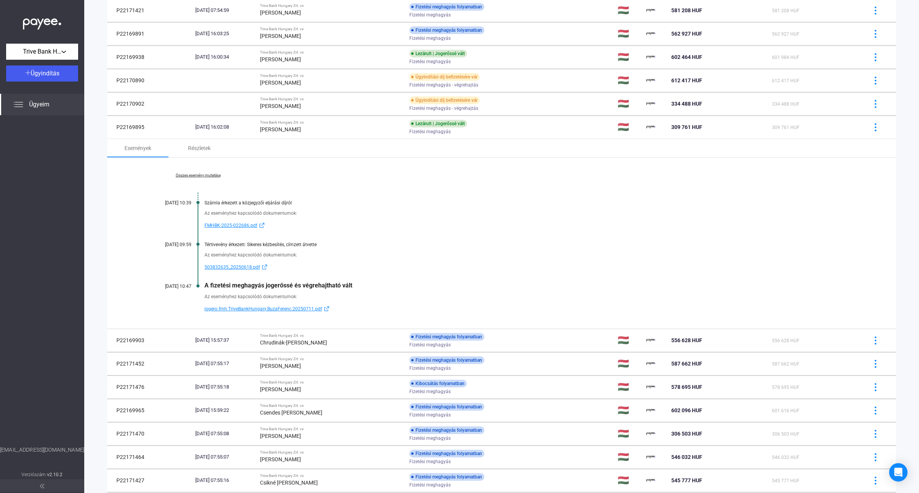
click at [235, 266] on span "503832635_20250618.pdf" at bounding box center [232, 267] width 56 height 9
click at [318, 125] on div "Trive Bank Hungary Zrt. vs" at bounding box center [331, 122] width 143 height 5
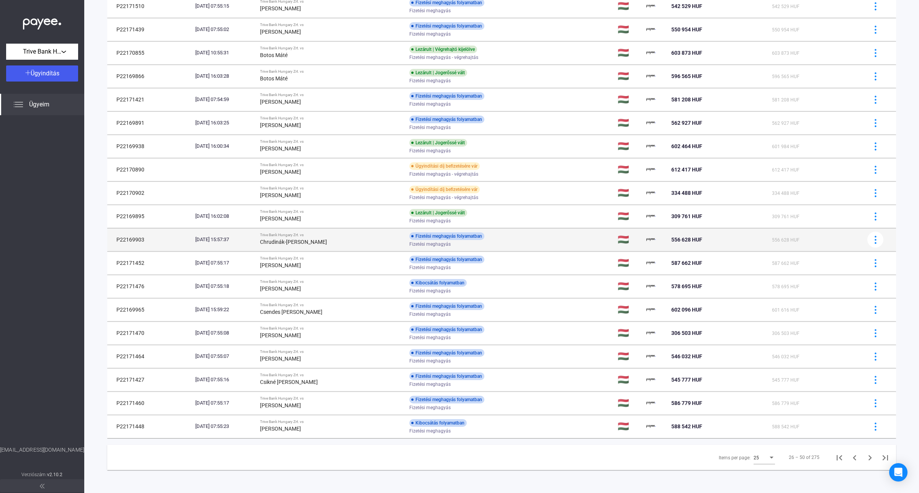
click at [337, 232] on td "Trive Bank Hungary Zrt. vs Chrudinák-[PERSON_NAME]" at bounding box center [331, 239] width 149 height 23
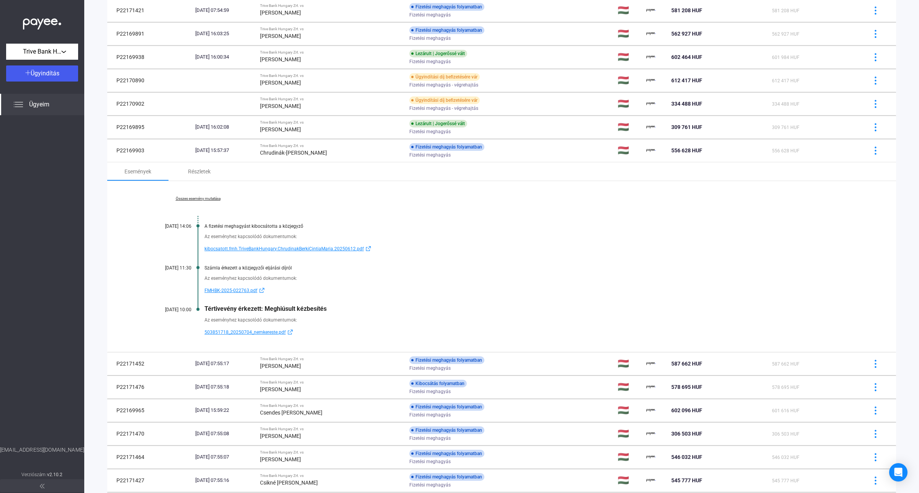
click at [185, 199] on link "Összes esemény mutatása" at bounding box center [197, 198] width 105 height 5
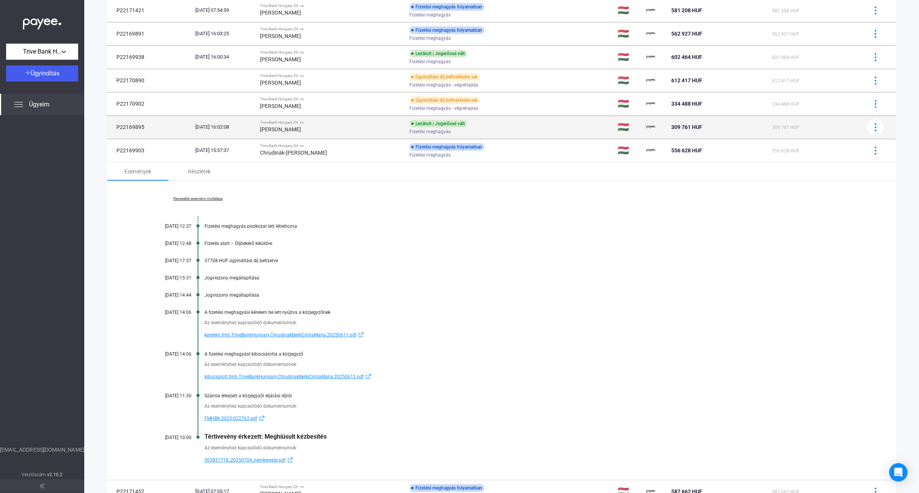
click at [301, 132] on strong "[PERSON_NAME]" at bounding box center [280, 129] width 41 height 6
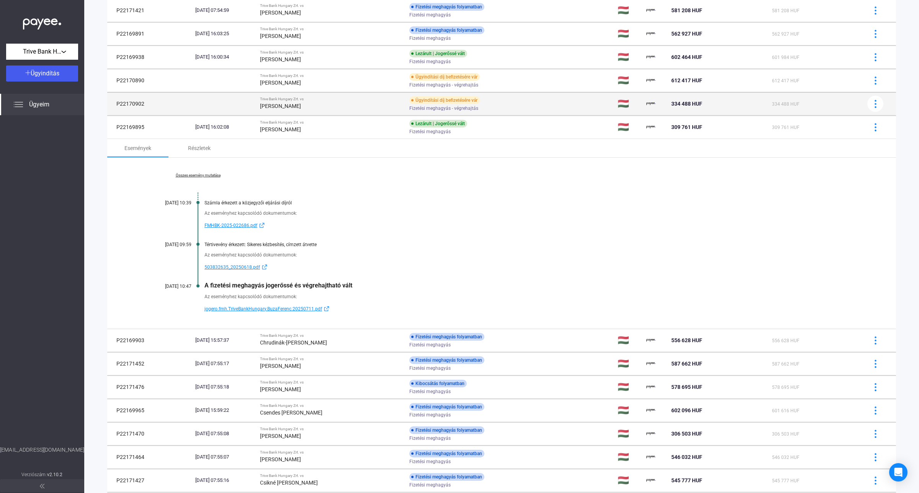
click at [301, 107] on strong "[PERSON_NAME]" at bounding box center [280, 106] width 41 height 6
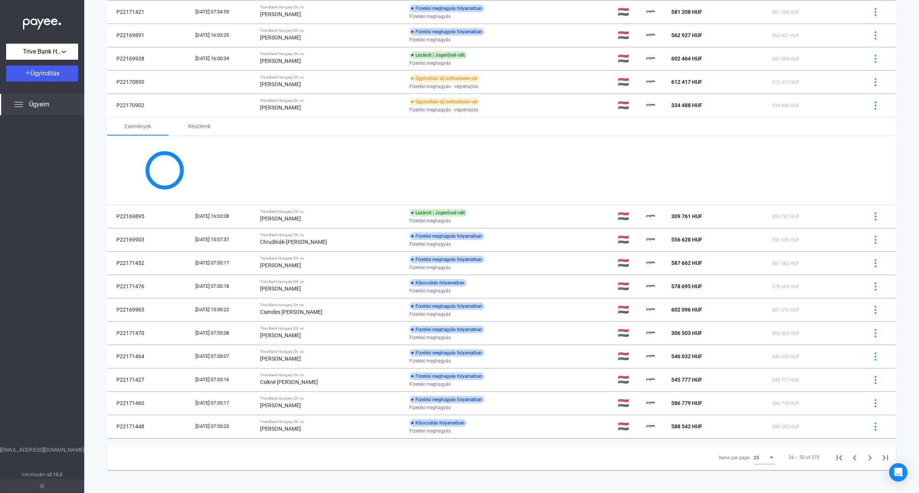
scroll to position [318, 0]
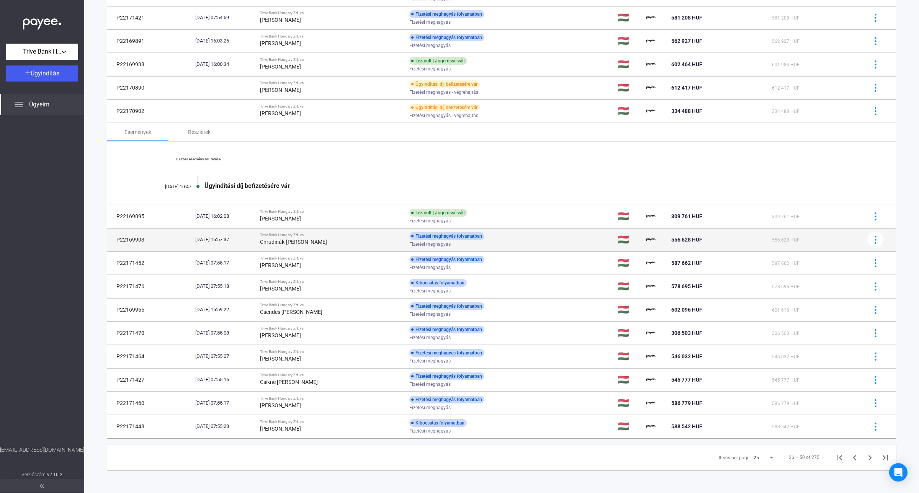
click at [370, 240] on div "Chrudinák-[PERSON_NAME]" at bounding box center [331, 241] width 143 height 9
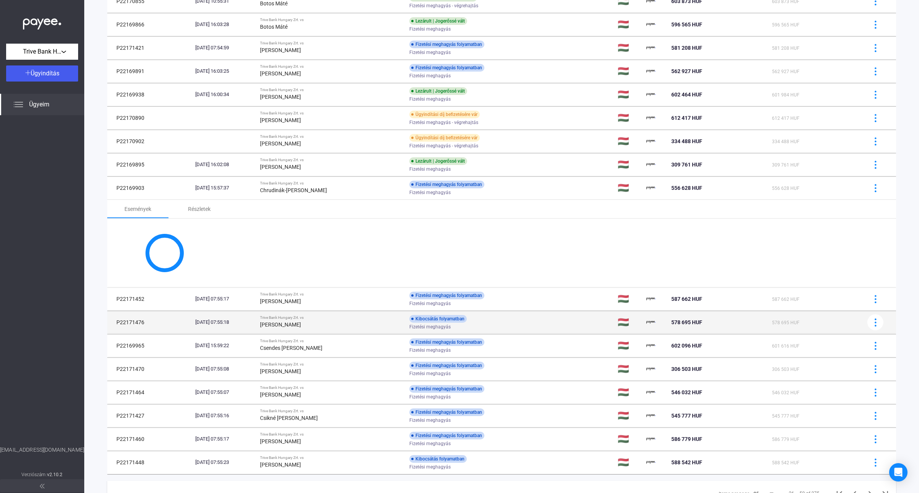
scroll to position [323, 0]
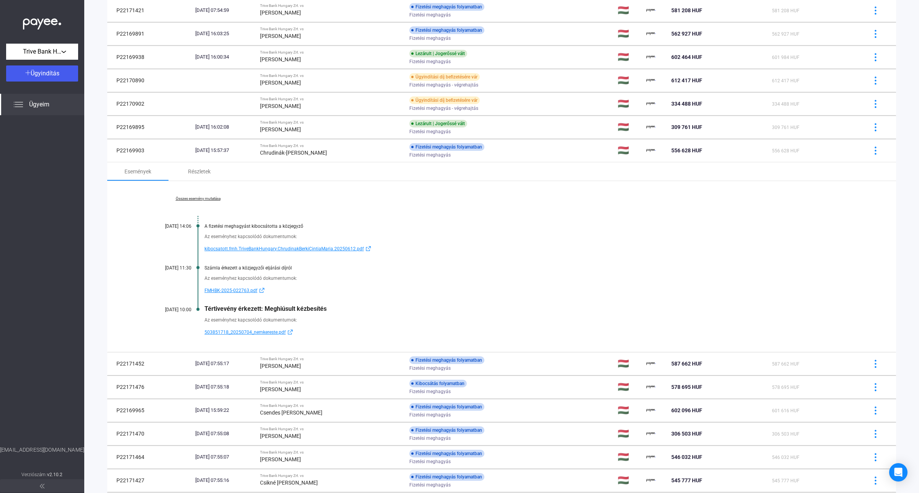
click at [197, 201] on link "Összes esemény mutatása" at bounding box center [197, 198] width 105 height 5
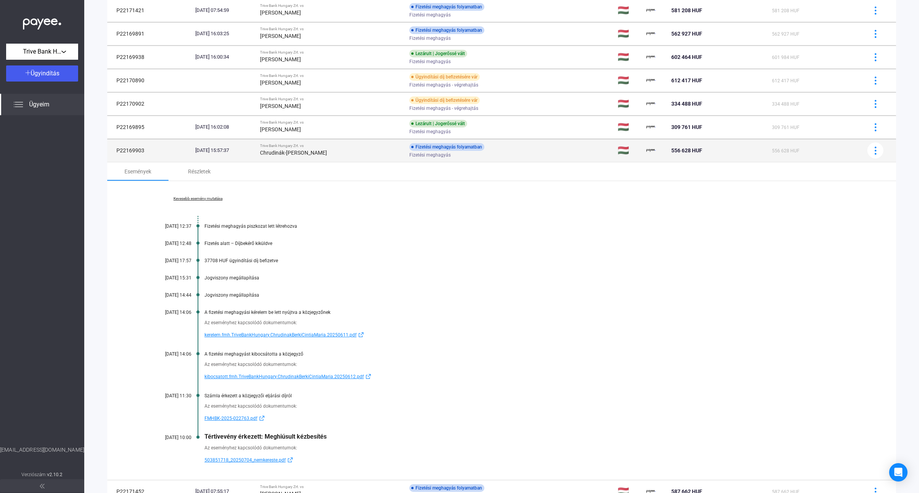
click at [409, 154] on span "Fizetési meghagyás" at bounding box center [429, 154] width 41 height 9
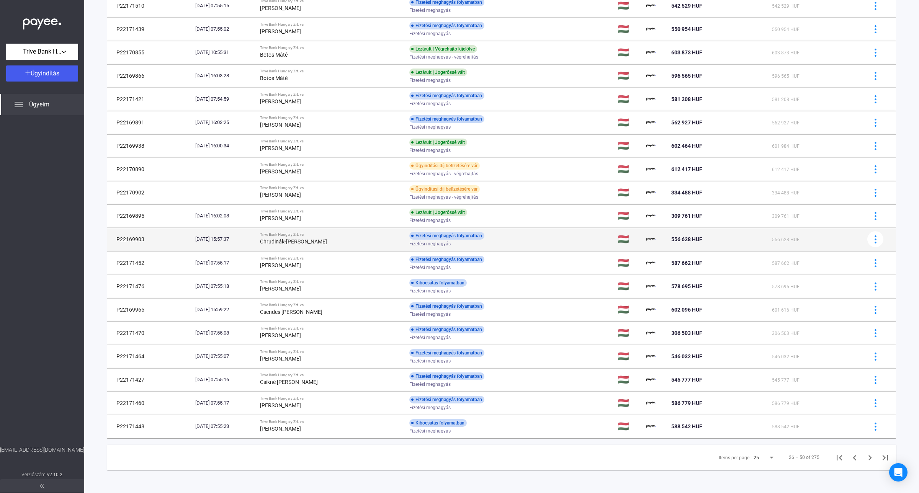
scroll to position [236, 0]
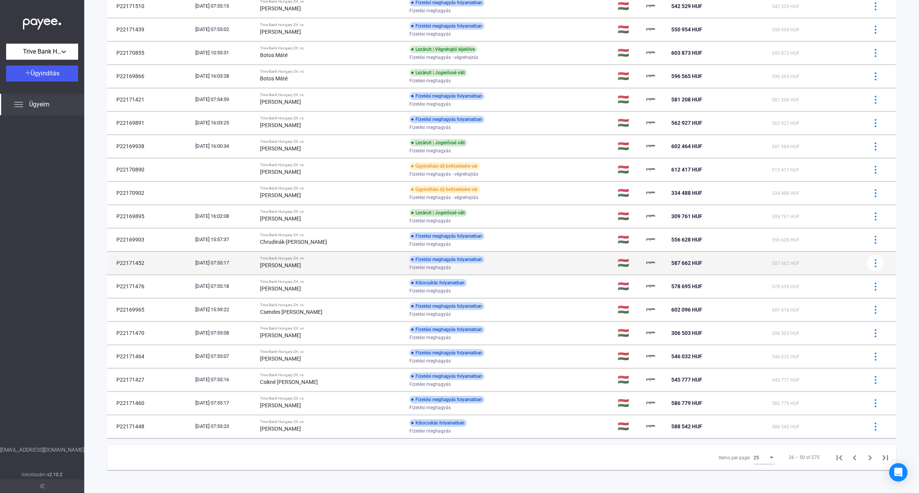
click at [326, 258] on div "Trive Bank Hungary Zrt. vs" at bounding box center [331, 258] width 143 height 5
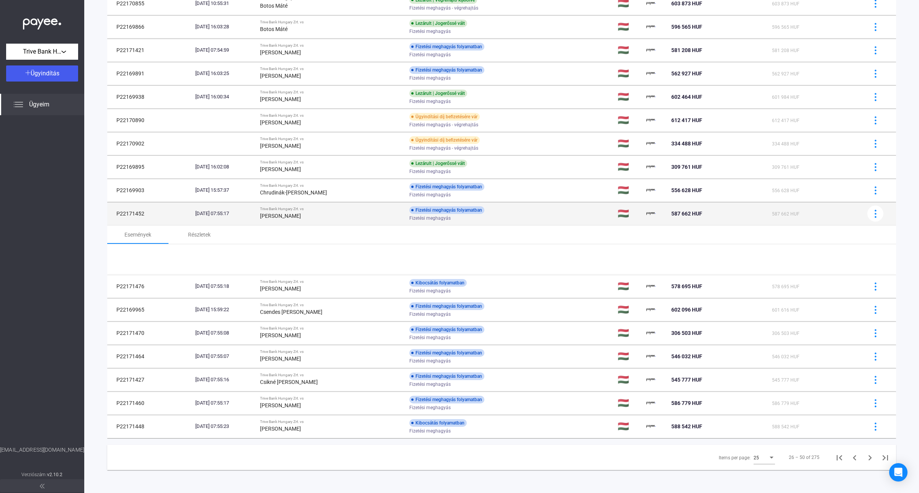
scroll to position [323, 0]
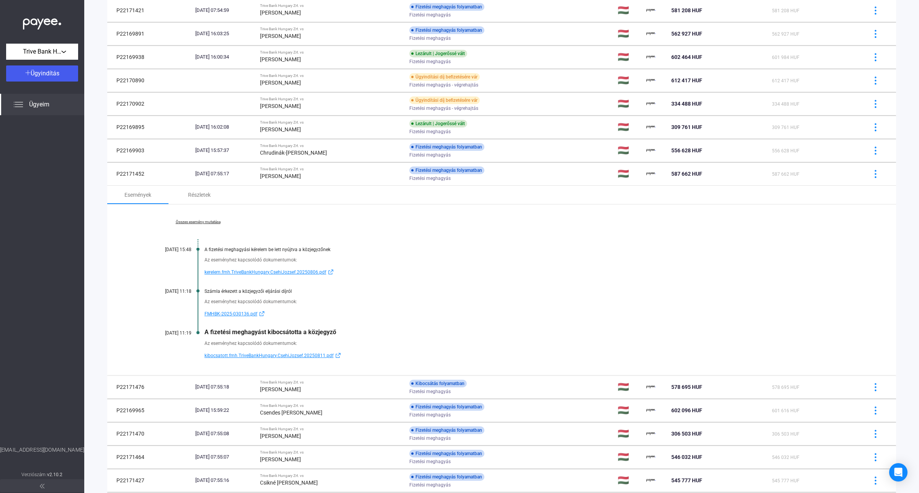
click at [272, 358] on span "kibocsatott.fmh.TriveBankHungary.CsehiJozsef.20250811.pdf" at bounding box center [268, 355] width 129 height 9
click at [316, 176] on div "[PERSON_NAME]" at bounding box center [331, 175] width 143 height 9
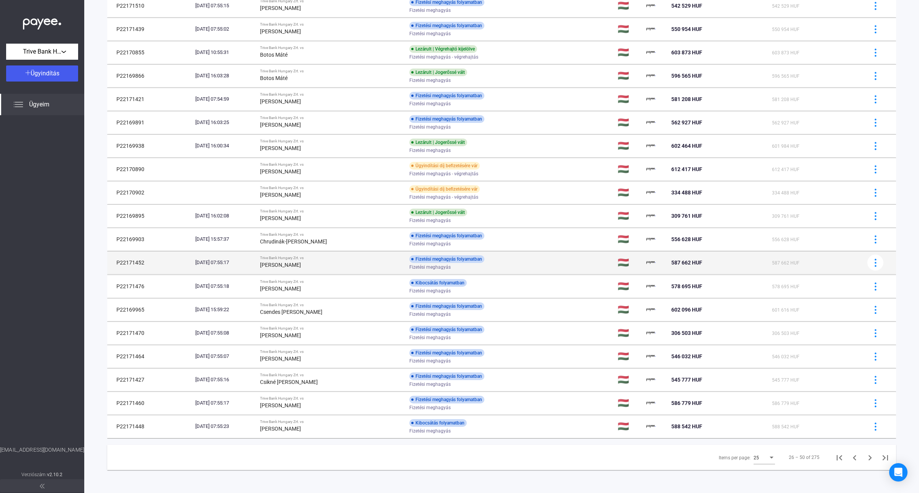
scroll to position [236, 0]
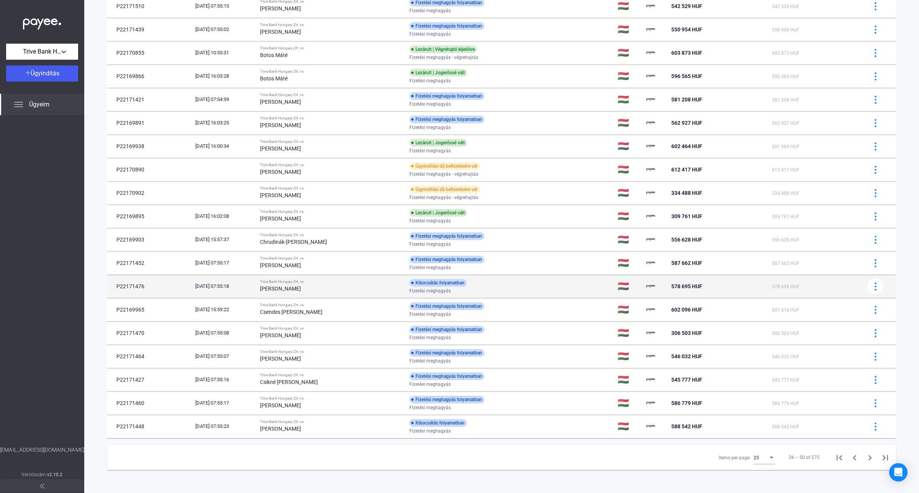
click at [301, 287] on strong "[PERSON_NAME]" at bounding box center [280, 289] width 41 height 6
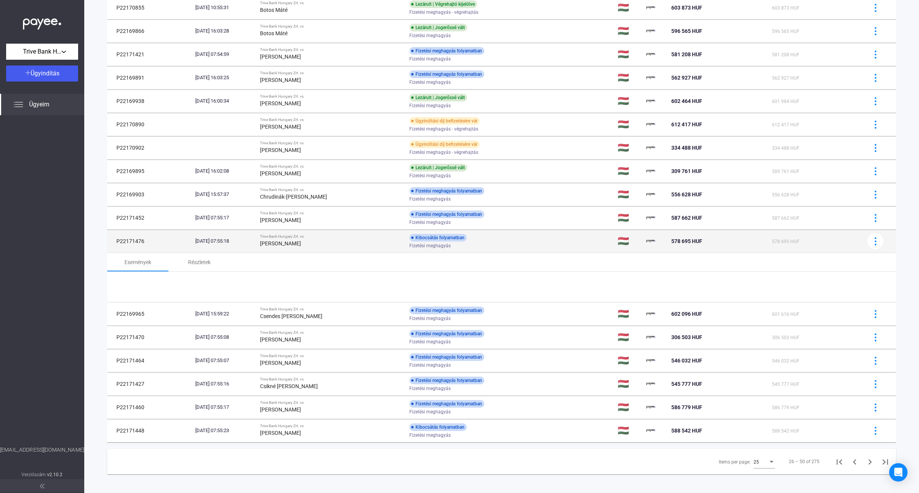
scroll to position [323, 0]
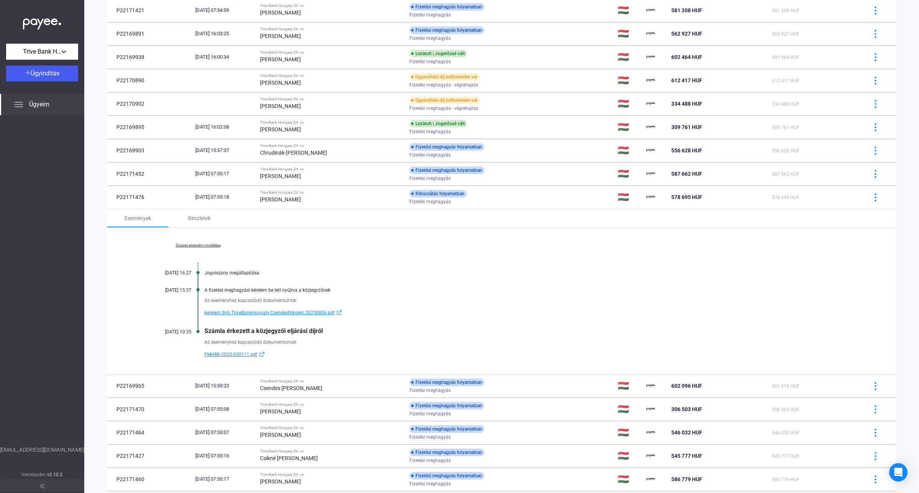
click at [244, 311] on span "kerelem.fmh.TriveBankHungary.CsendesNikolett.20250806.pdf" at bounding box center [269, 312] width 130 height 9
click at [243, 354] on span "FMHBK-2025-030111.pdf" at bounding box center [230, 354] width 53 height 9
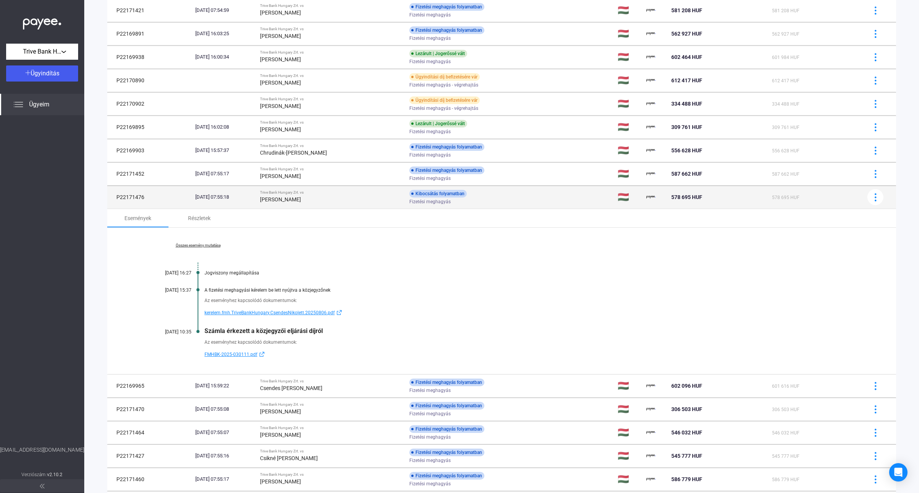
click at [301, 202] on strong "[PERSON_NAME]" at bounding box center [280, 199] width 41 height 6
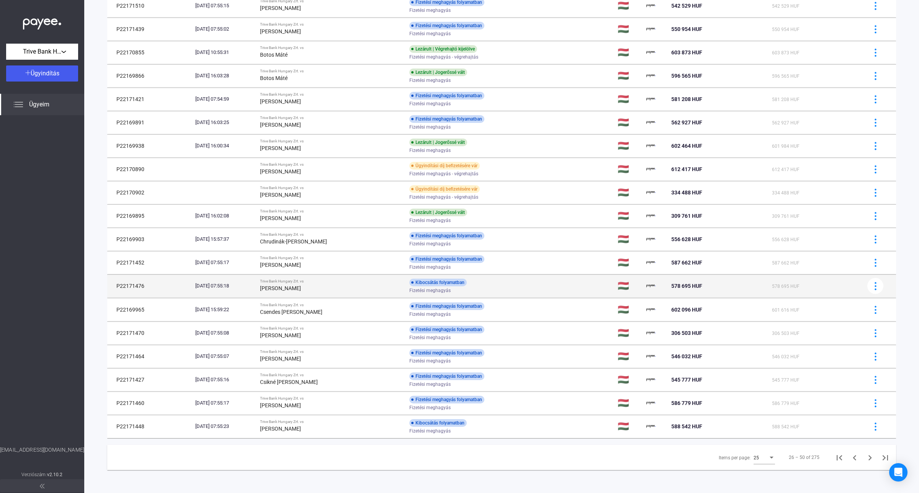
scroll to position [236, 0]
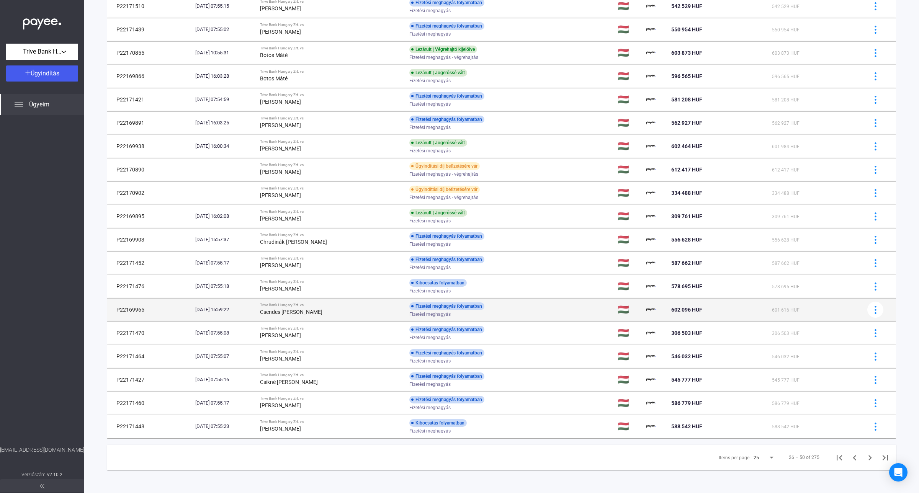
click at [314, 307] on div "Csendes [PERSON_NAME]" at bounding box center [331, 311] width 143 height 9
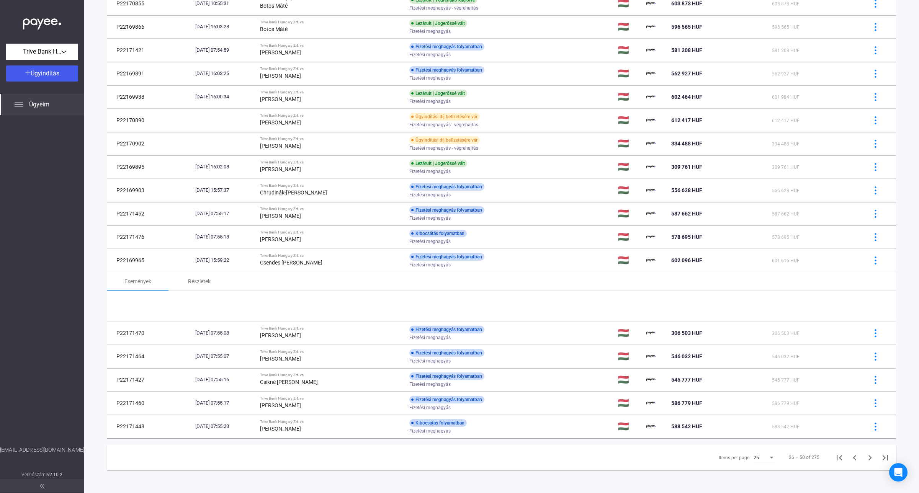
scroll to position [323, 0]
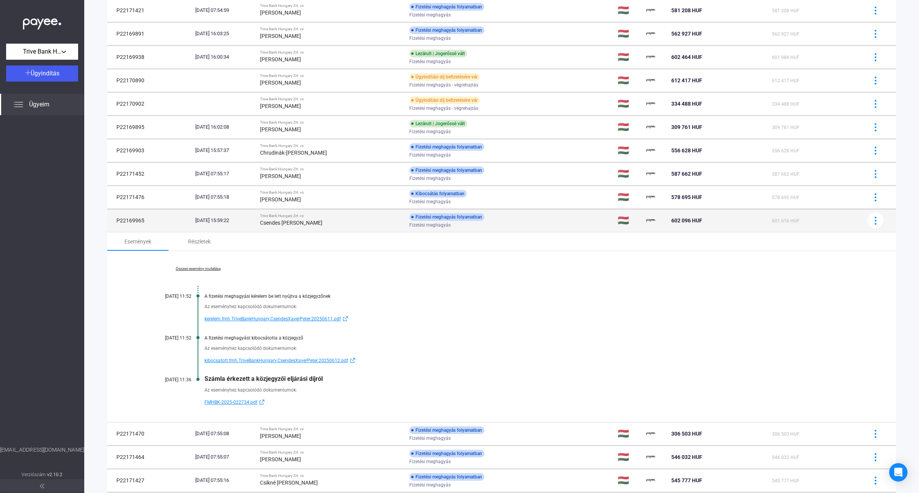
click at [315, 220] on div "Csendes [PERSON_NAME]" at bounding box center [331, 222] width 143 height 9
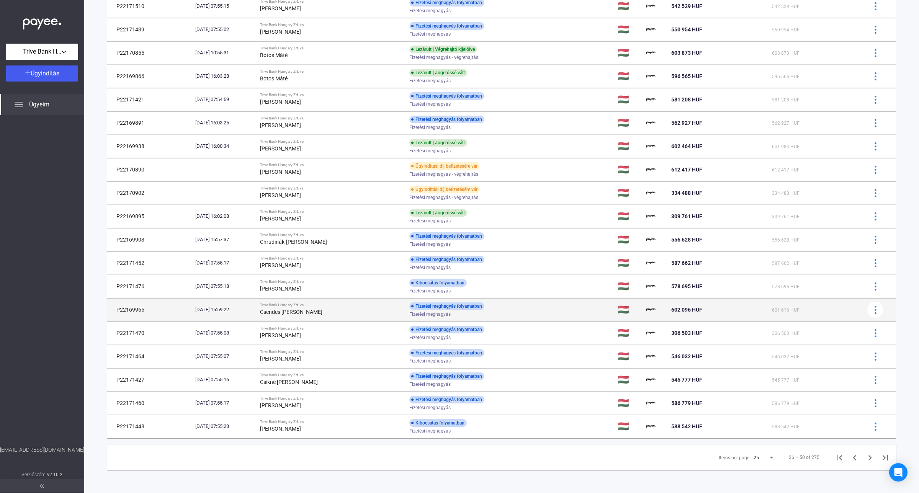
scroll to position [236, 0]
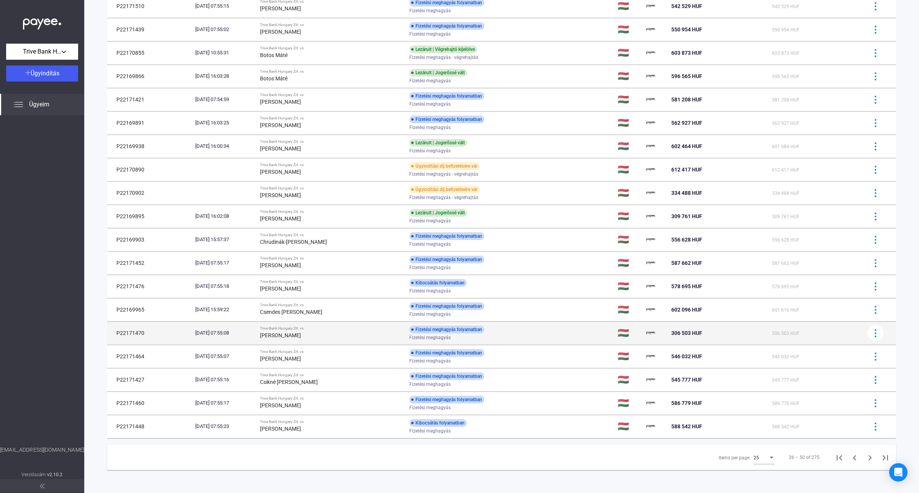
click at [301, 336] on strong "[PERSON_NAME]" at bounding box center [280, 335] width 41 height 6
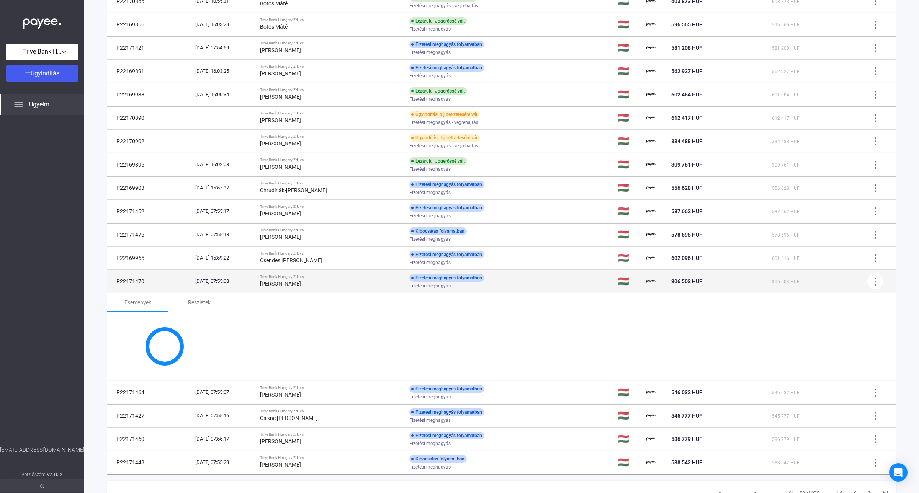
scroll to position [323, 0]
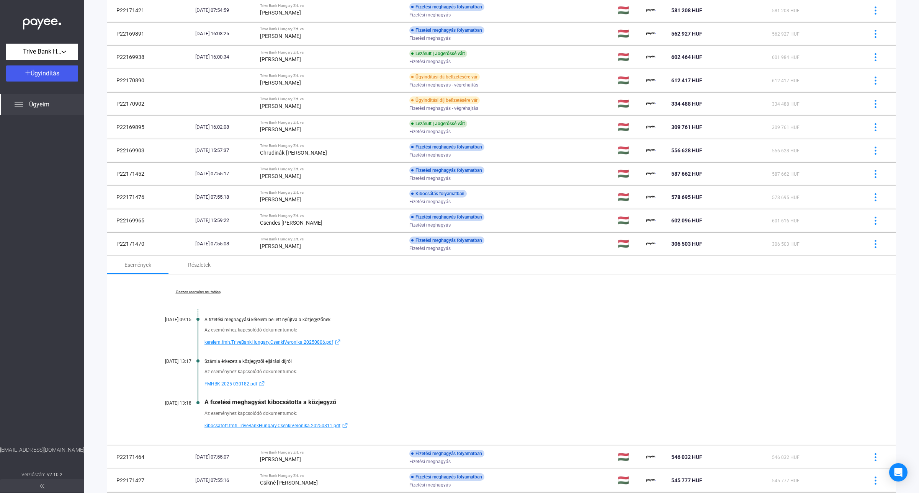
click at [202, 294] on link "Összes esemény mutatása" at bounding box center [197, 292] width 105 height 5
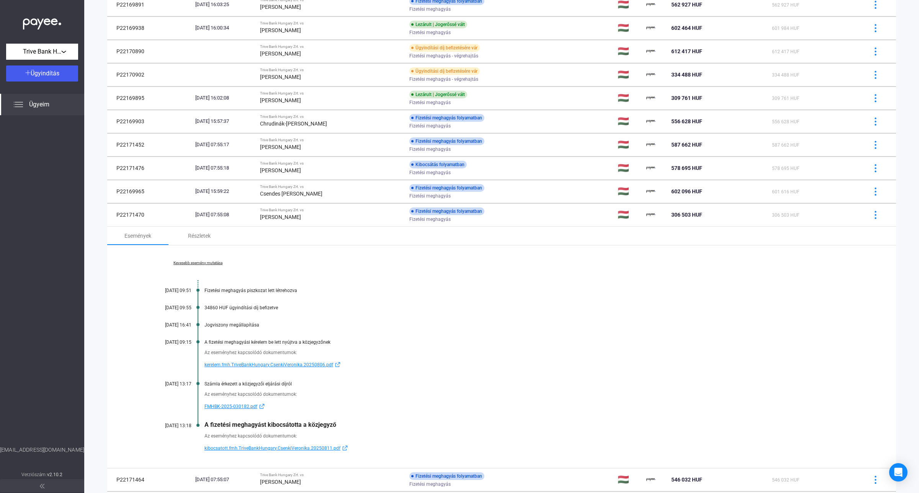
scroll to position [467, 0]
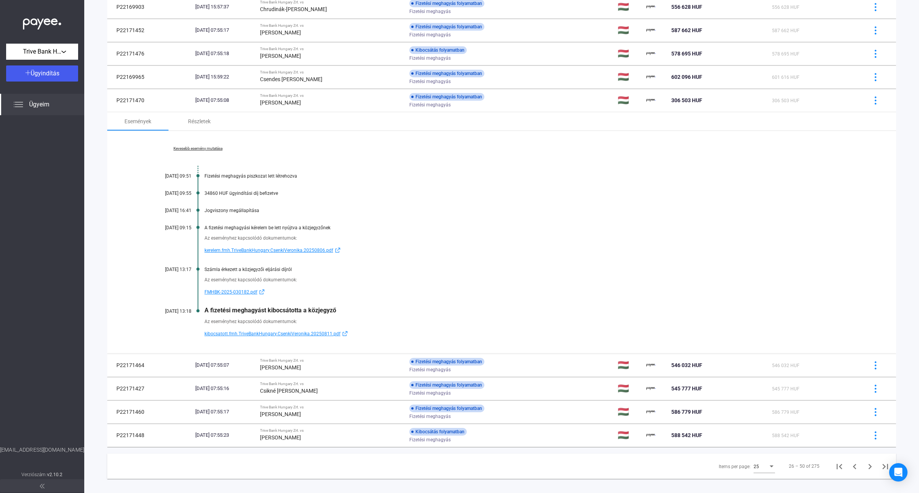
click at [254, 334] on span "kibocsatott.fmh.TriveBankHungary.CsenkiVeronika.20250811.pdf" at bounding box center [272, 333] width 136 height 9
click at [295, 60] on div "[PERSON_NAME]" at bounding box center [331, 55] width 143 height 9
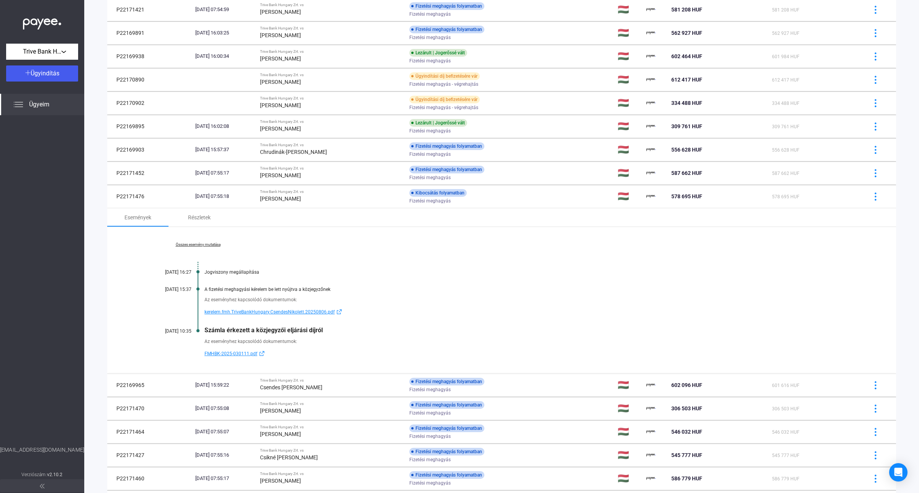
scroll to position [402, 0]
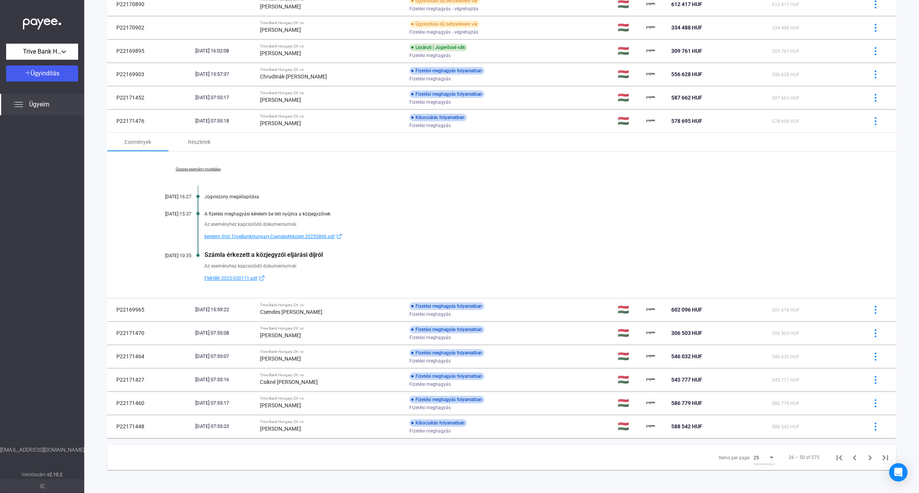
click at [207, 167] on link "Összes esemény mutatása" at bounding box center [197, 169] width 105 height 5
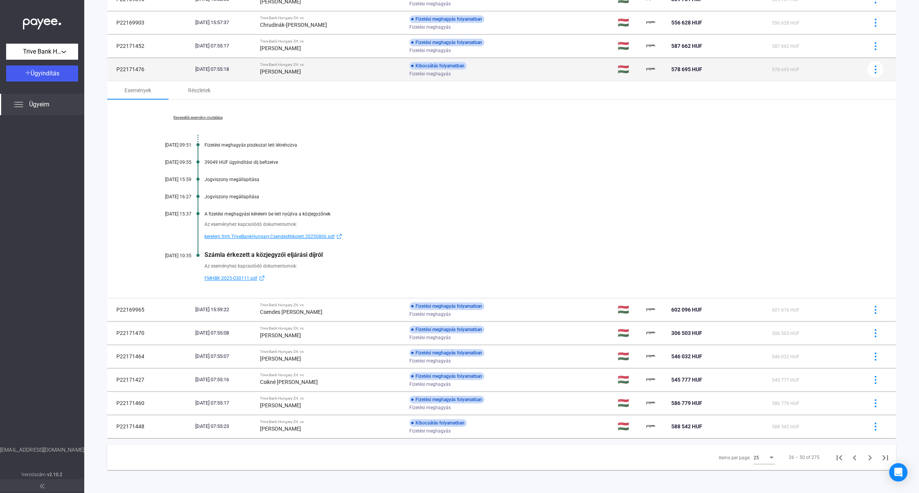
click at [286, 75] on div "[PERSON_NAME]" at bounding box center [331, 71] width 143 height 9
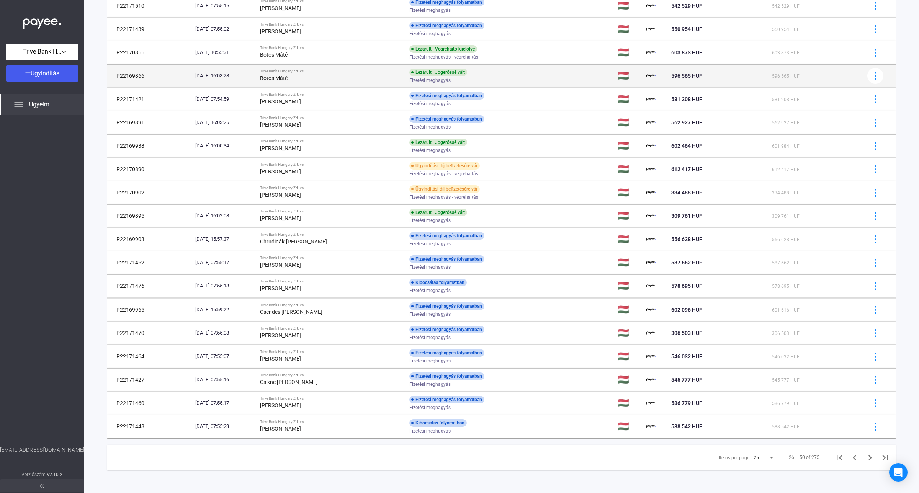
scroll to position [236, 0]
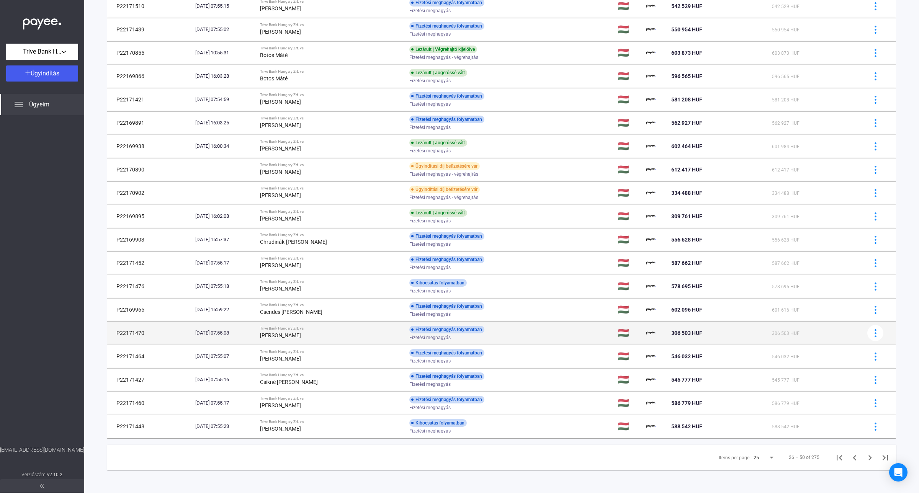
click at [301, 335] on strong "[PERSON_NAME]" at bounding box center [280, 335] width 41 height 6
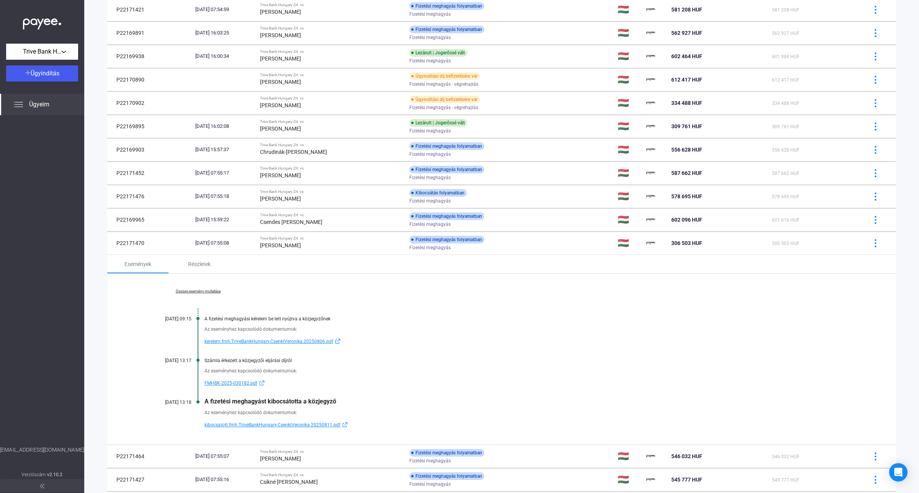
scroll to position [426, 0]
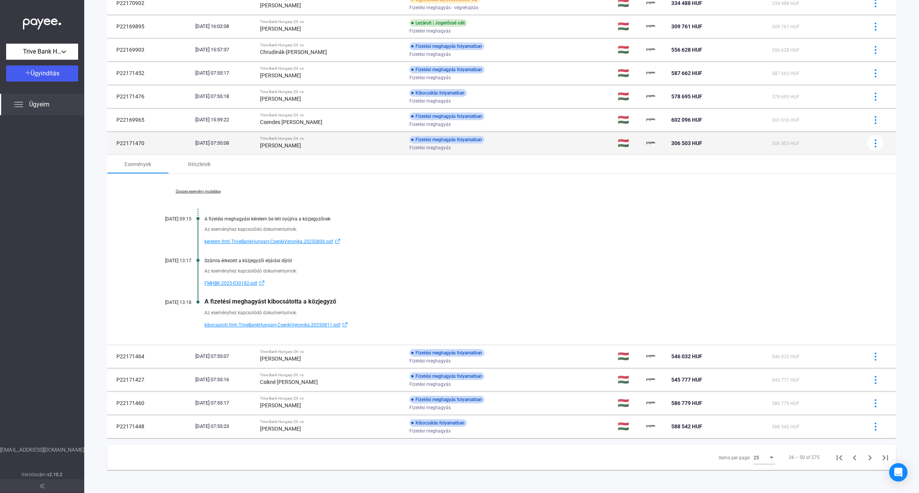
click at [301, 143] on strong "[PERSON_NAME]" at bounding box center [280, 145] width 41 height 6
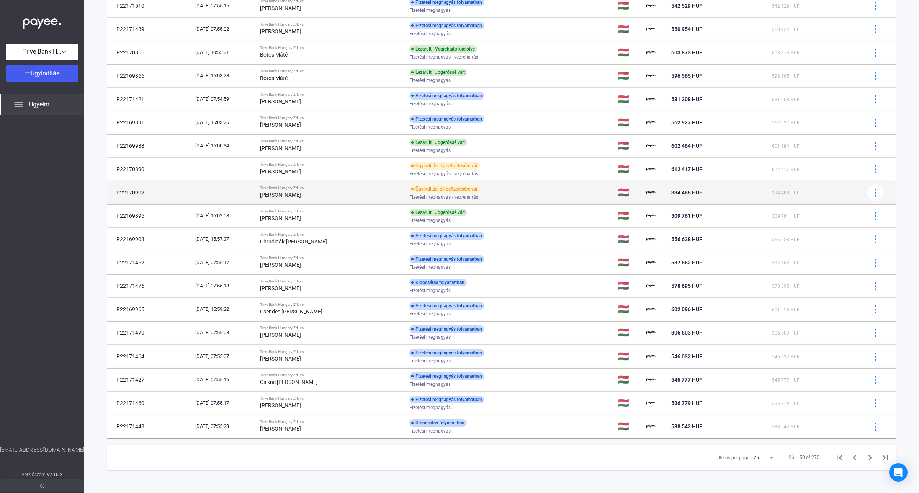
scroll to position [236, 0]
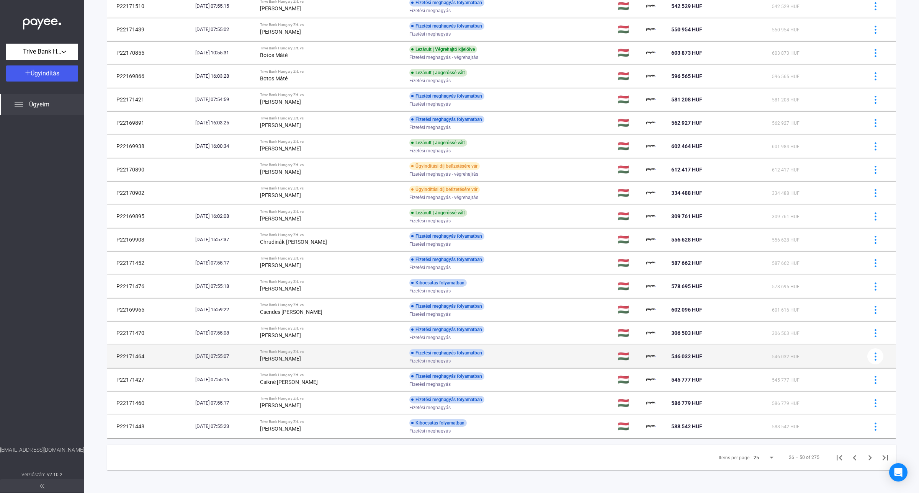
click at [316, 357] on div "[PERSON_NAME]" at bounding box center [331, 358] width 143 height 9
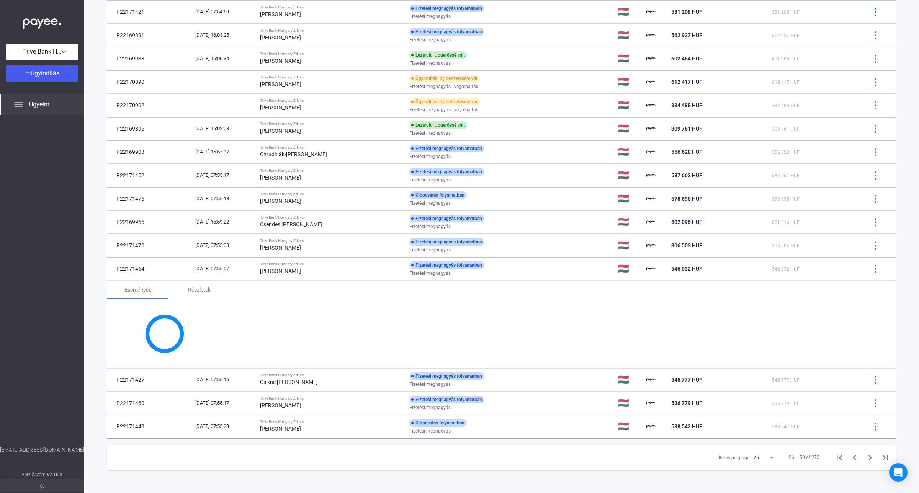
scroll to position [426, 0]
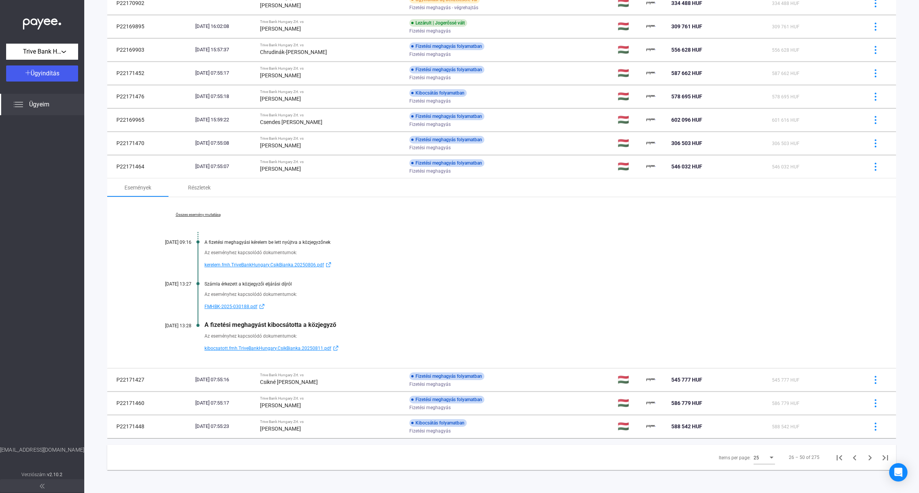
click at [266, 347] on span "kibocsatott.fmh.TriveBankHungary.CsikBianka.20250811.pdf" at bounding box center [267, 348] width 127 height 9
